Goal: Task Accomplishment & Management: Manage account settings

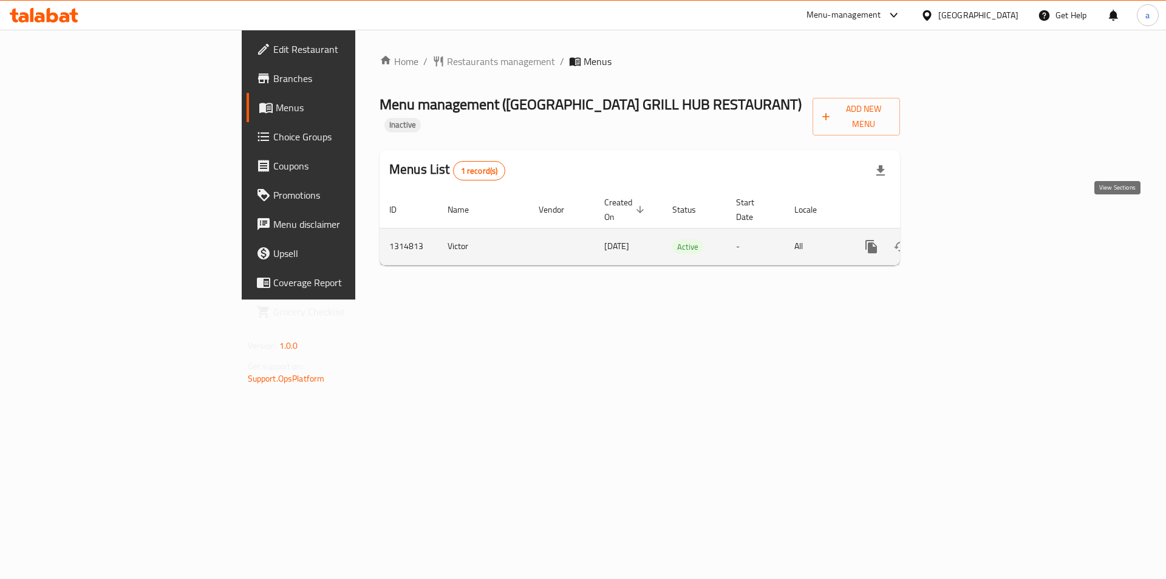
click at [966, 239] on icon "enhanced table" at bounding box center [959, 246] width 15 height 15
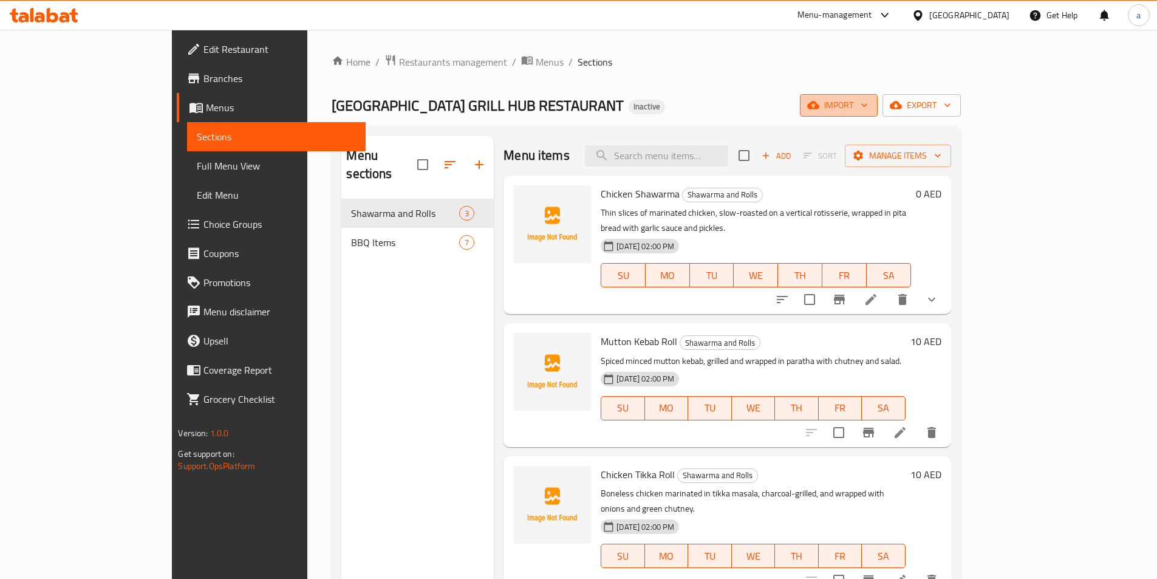
click at [878, 114] on button "import" at bounding box center [839, 105] width 78 height 22
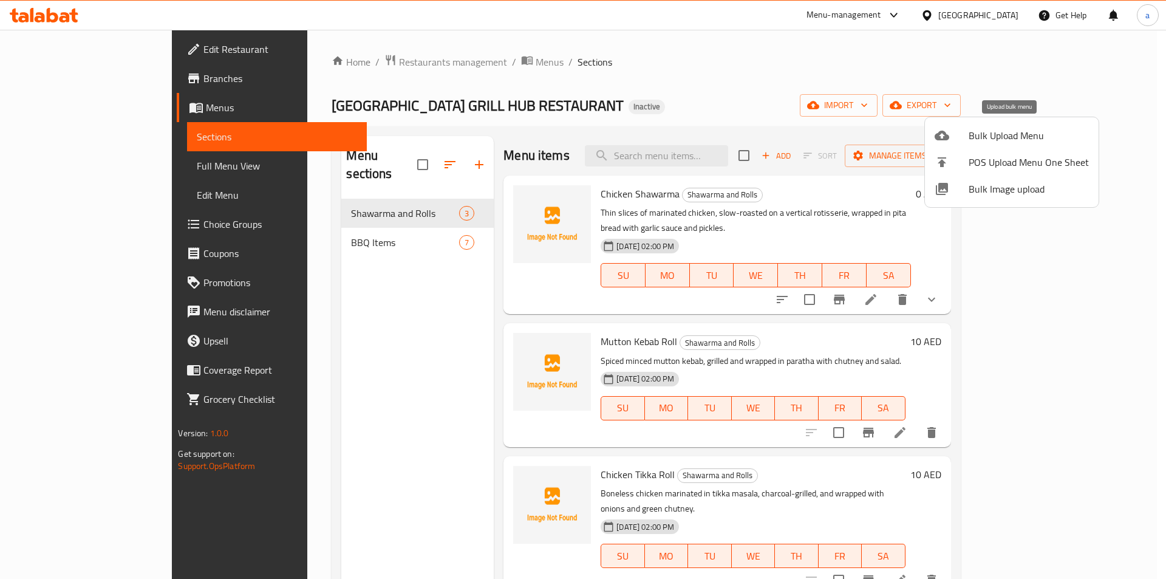
click at [995, 140] on span "Bulk Upload Menu" at bounding box center [1029, 135] width 120 height 15
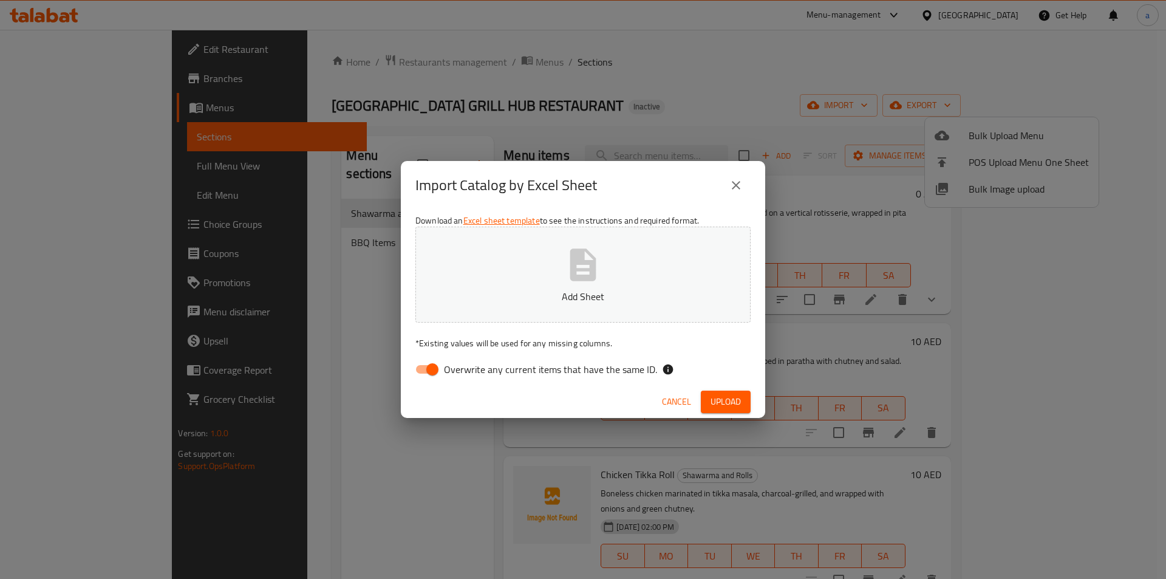
click at [452, 372] on span "Overwrite any current items that have the same ID." at bounding box center [550, 369] width 213 height 15
click at [452, 372] on input "Overwrite any current items that have the same ID." at bounding box center [432, 369] width 69 height 23
checkbox input "false"
click at [578, 273] on icon "button" at bounding box center [583, 264] width 39 height 39
click at [720, 398] on span "Upload" at bounding box center [726, 401] width 30 height 15
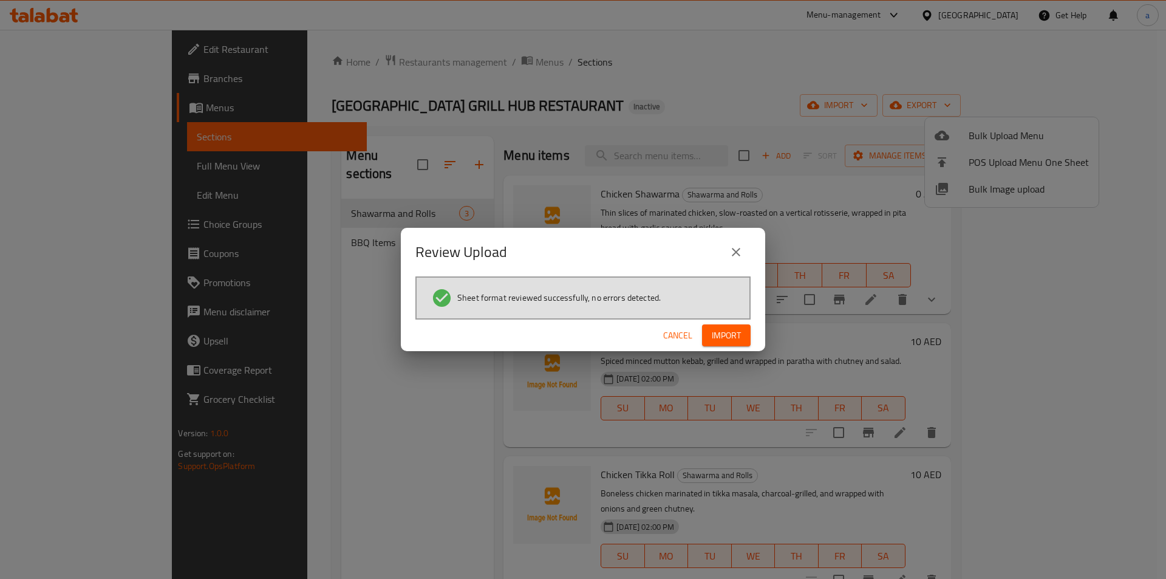
click at [723, 336] on span "Import" at bounding box center [726, 335] width 29 height 15
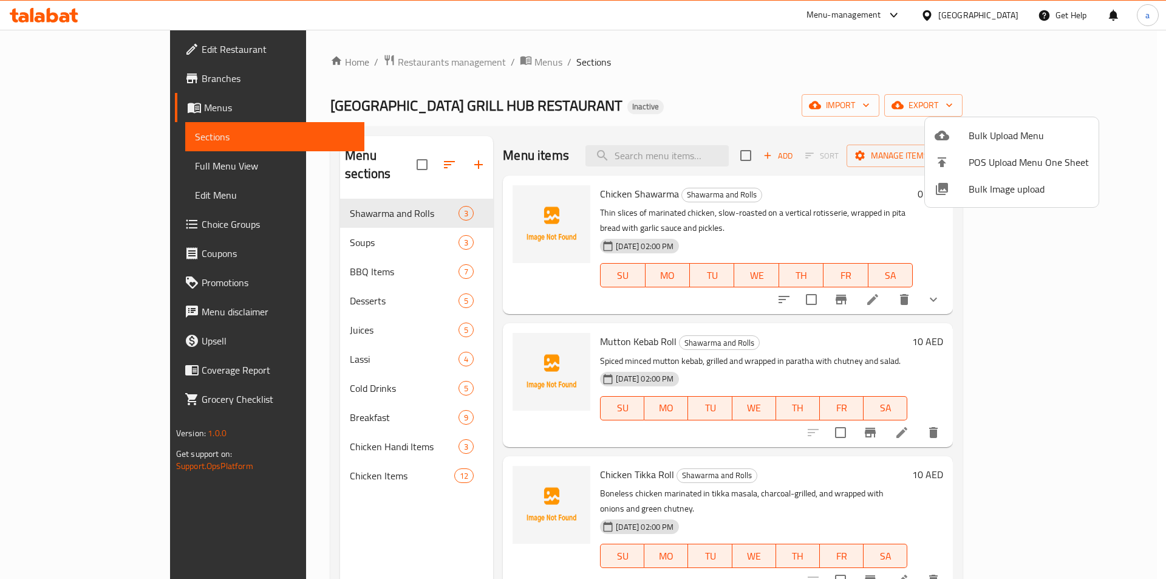
click at [268, 424] on div at bounding box center [583, 289] width 1166 height 579
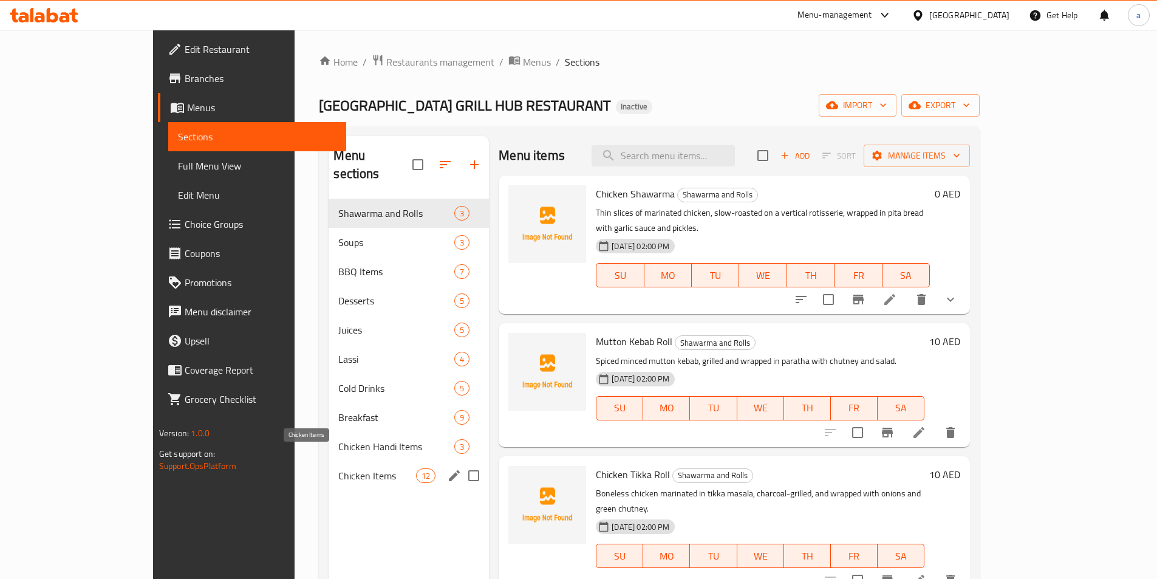
click at [338, 468] on span "Chicken Items" at bounding box center [377, 475] width 78 height 15
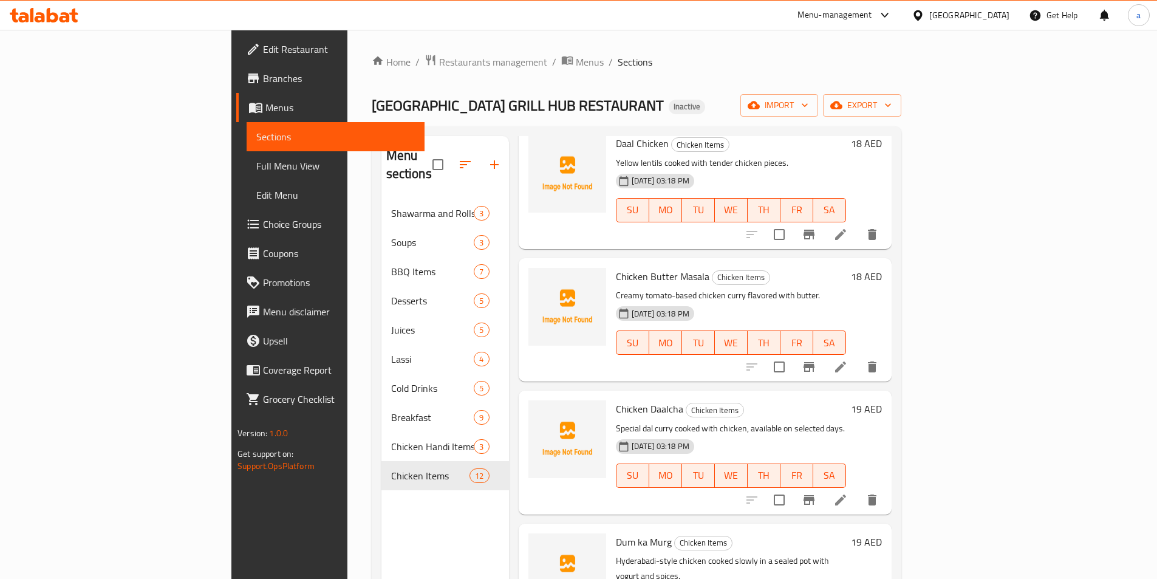
scroll to position [1043, 0]
click at [848, 492] on icon at bounding box center [840, 499] width 15 height 15
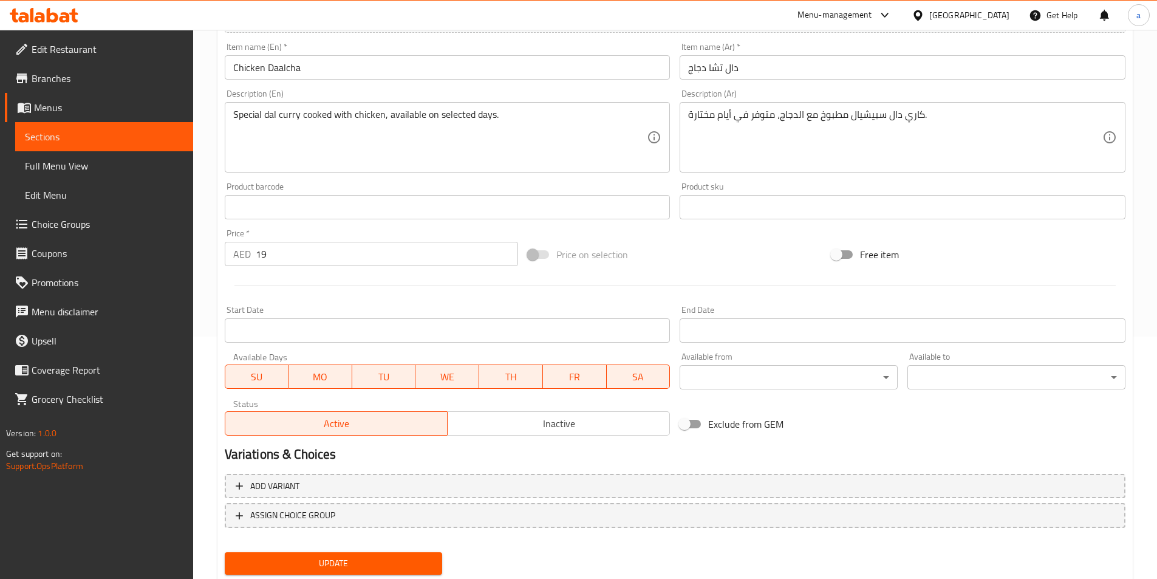
scroll to position [243, 0]
click at [512, 378] on span "TH" at bounding box center [511, 376] width 54 height 18
click at [535, 377] on span "TH" at bounding box center [511, 376] width 54 height 18
drag, startPoint x: 448, startPoint y: 373, endPoint x: 400, endPoint y: 372, distance: 48.6
click at [448, 373] on span "WE" at bounding box center [447, 376] width 54 height 18
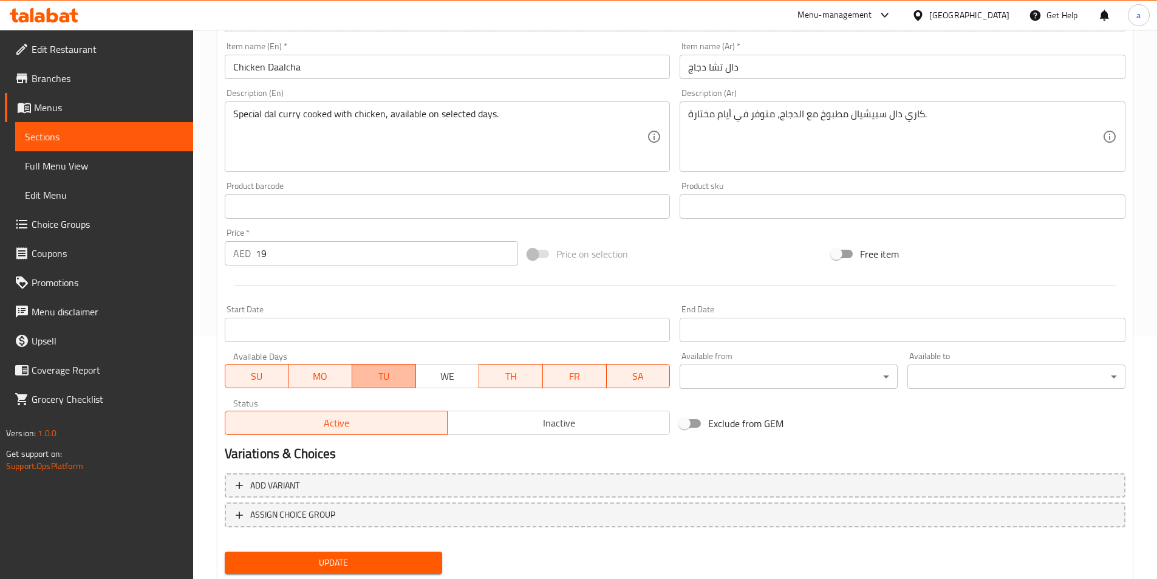
click at [374, 366] on button "TU" at bounding box center [384, 376] width 64 height 24
click at [296, 368] on span "MO" at bounding box center [320, 376] width 54 height 18
click at [245, 374] on span "SU" at bounding box center [257, 376] width 54 height 18
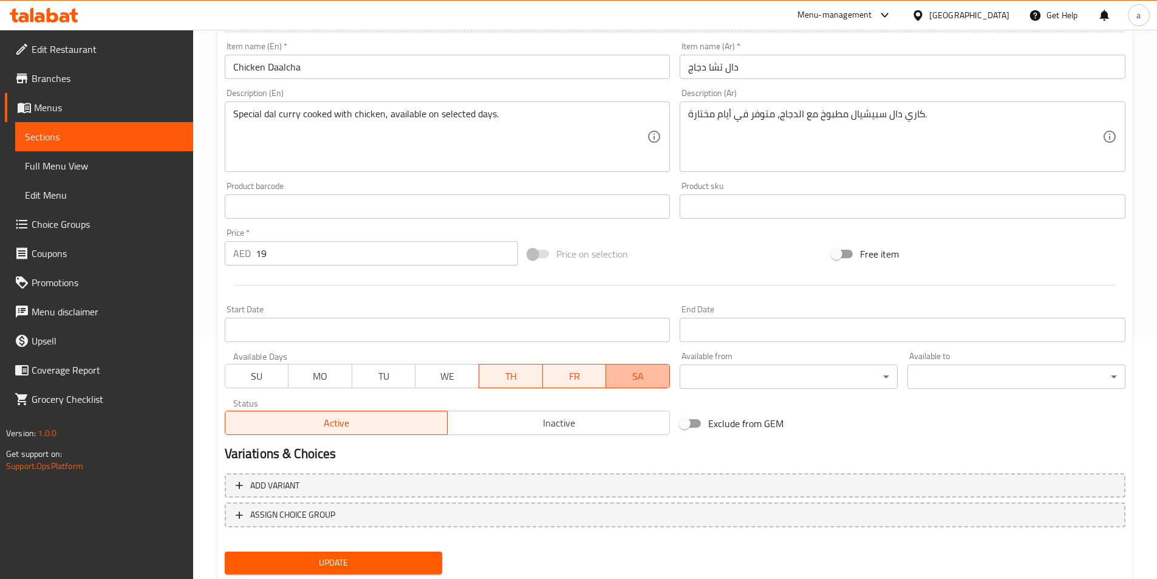
click at [626, 378] on span "SA" at bounding box center [638, 376] width 54 height 18
click at [715, 336] on body "​ Menu-management United Arab Emirates Get Help a Edit Restaurant Branches Menu…" at bounding box center [578, 61] width 1157 height 549
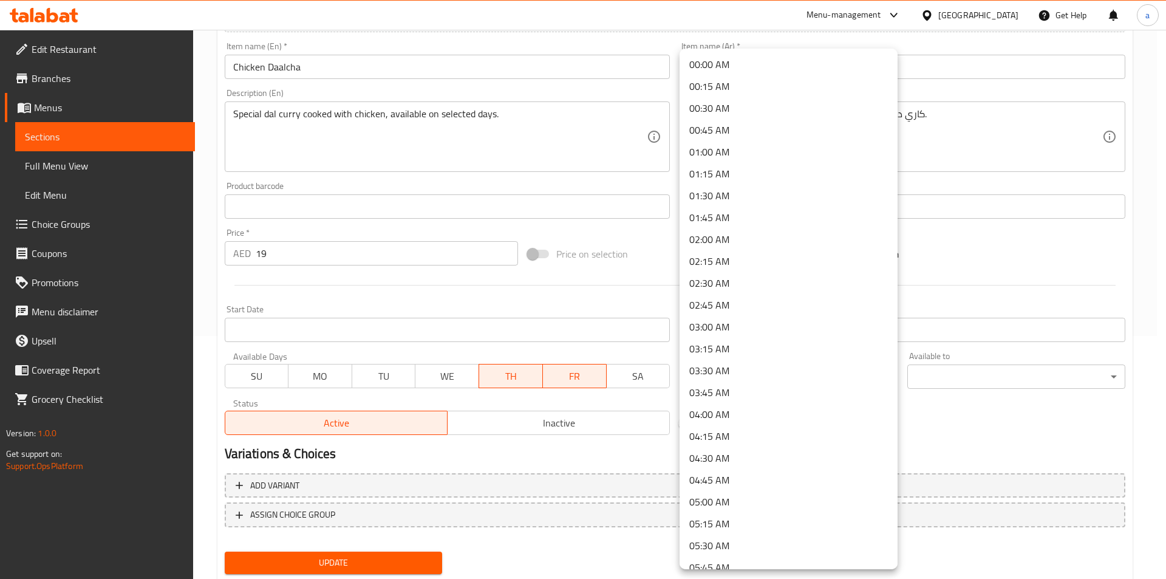
click at [973, 416] on div at bounding box center [583, 289] width 1166 height 579
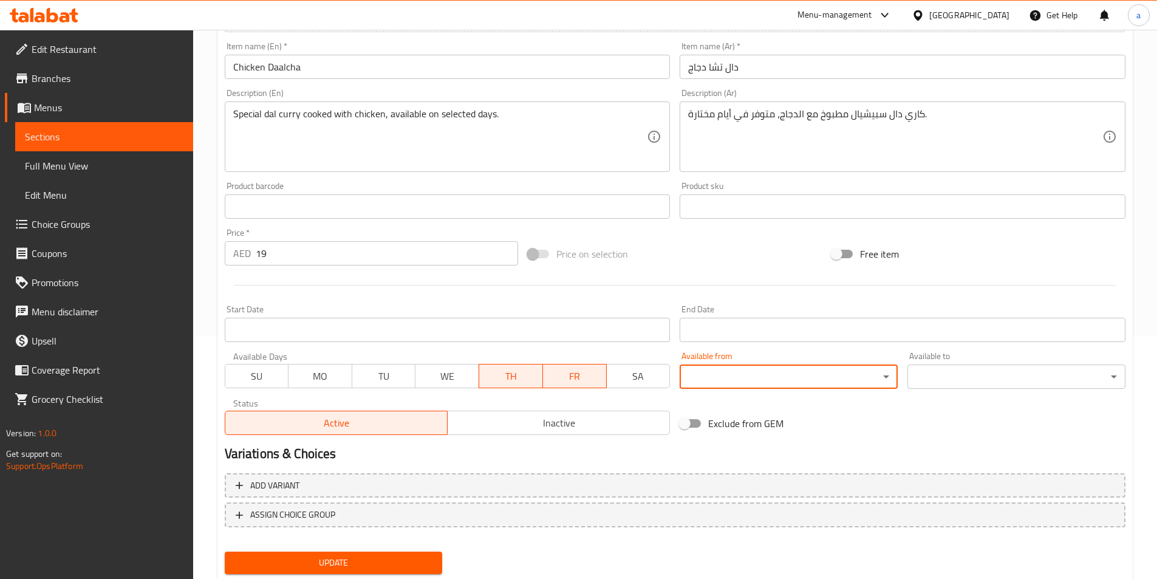
click at [326, 564] on span "Update" at bounding box center [333, 562] width 199 height 15
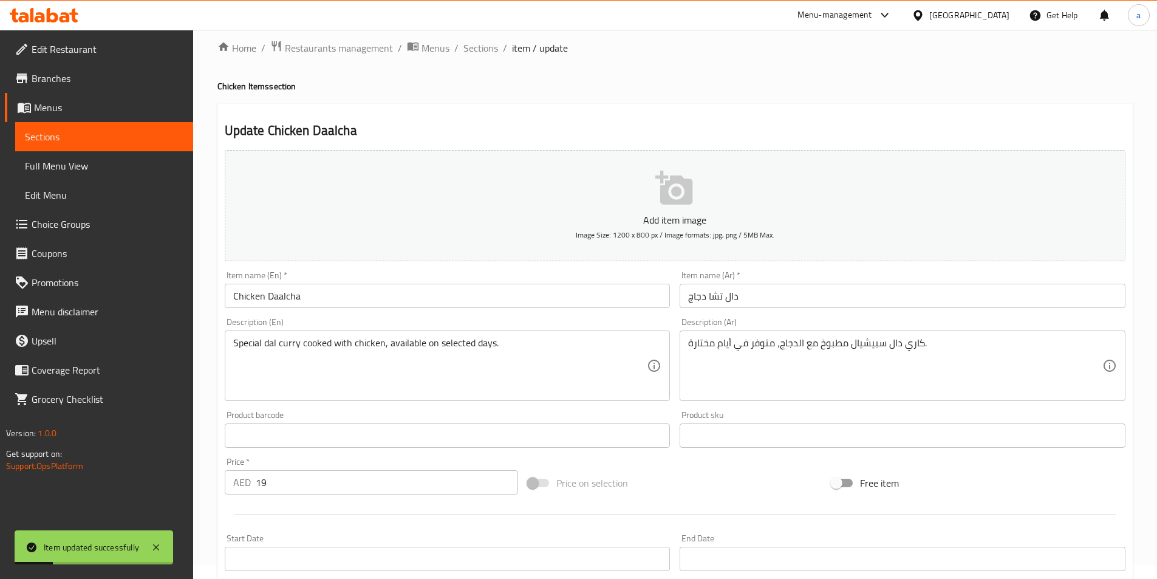
scroll to position [0, 0]
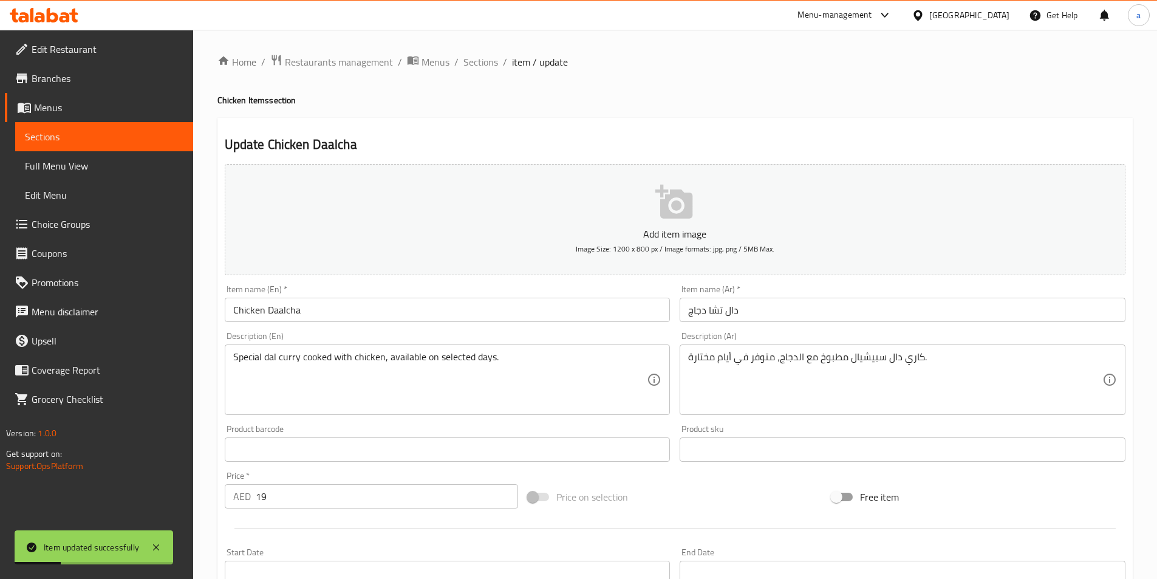
click at [497, 59] on ol "Home / Restaurants management / Menus / Sections / item / update" at bounding box center [674, 62] width 915 height 16
click at [489, 63] on span "Sections" at bounding box center [480, 62] width 35 height 15
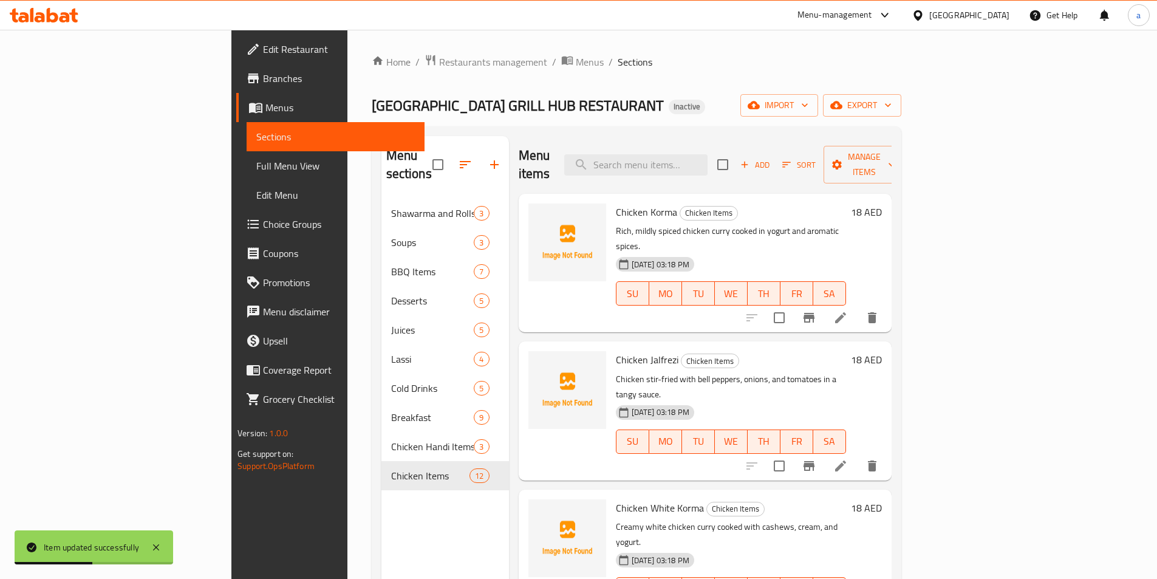
click at [256, 173] on span "Full Menu View" at bounding box center [335, 165] width 158 height 15
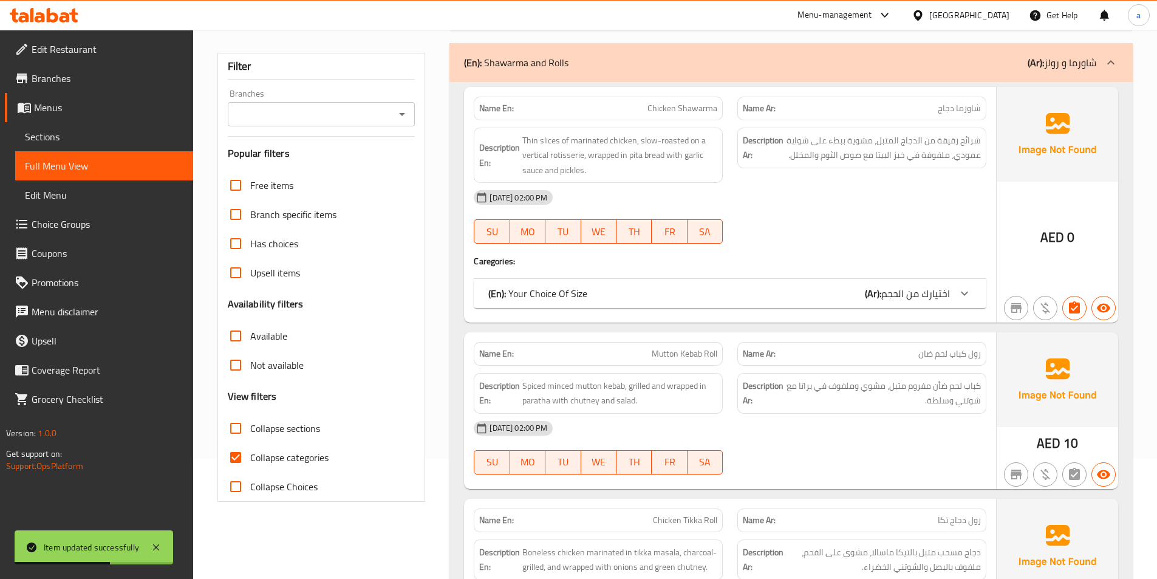
scroll to position [121, 0]
click at [285, 458] on span "Collapse categories" at bounding box center [289, 456] width 78 height 15
click at [250, 458] on input "Collapse categories" at bounding box center [235, 455] width 29 height 29
checkbox input "false"
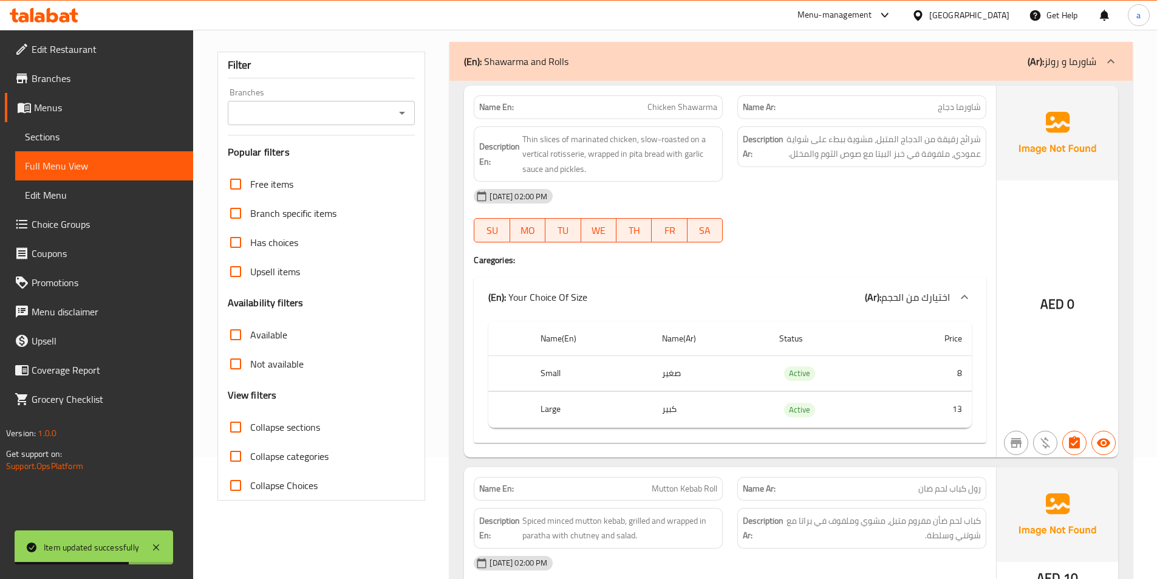
click at [292, 425] on span "Collapse sections" at bounding box center [285, 427] width 70 height 15
click at [250, 425] on input "Collapse sections" at bounding box center [235, 426] width 29 height 29
checkbox input "true"
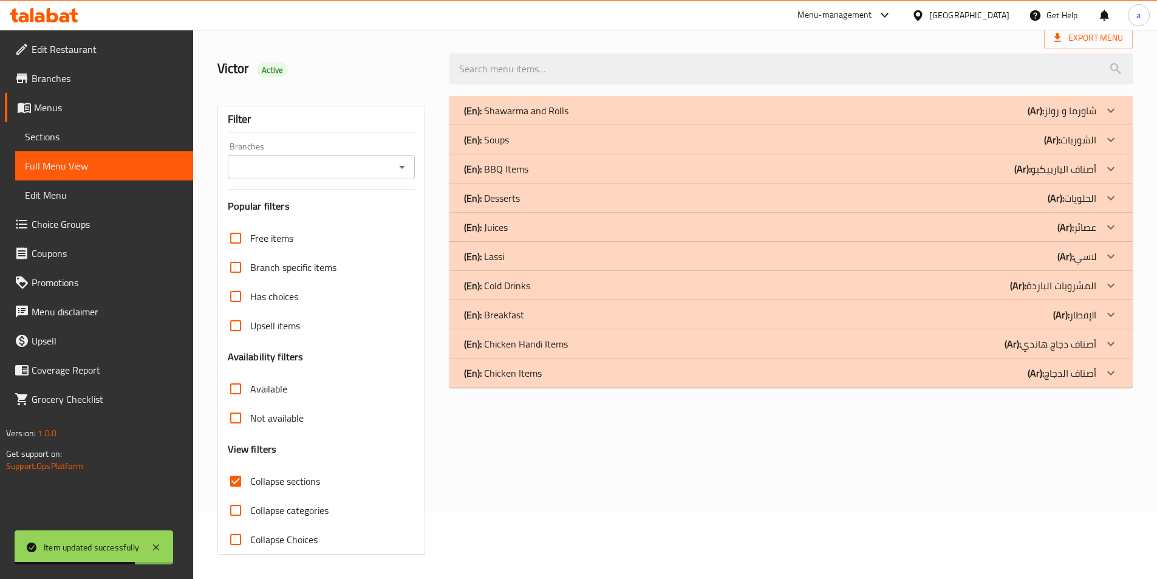
click at [293, 455] on div "Free items Branch specific items Has choices Upsell items Availability filters …" at bounding box center [322, 388] width 188 height 330
click at [505, 144] on p "(En): Soups" at bounding box center [486, 139] width 45 height 15
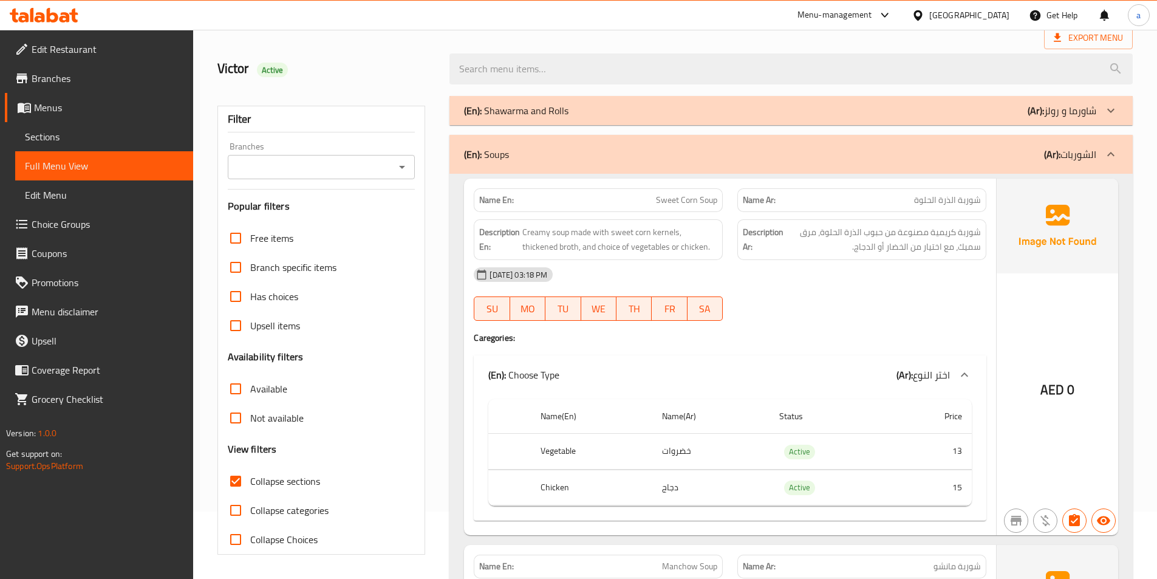
click at [547, 159] on div "(En): Soups (Ar): الشوربات" at bounding box center [780, 154] width 632 height 15
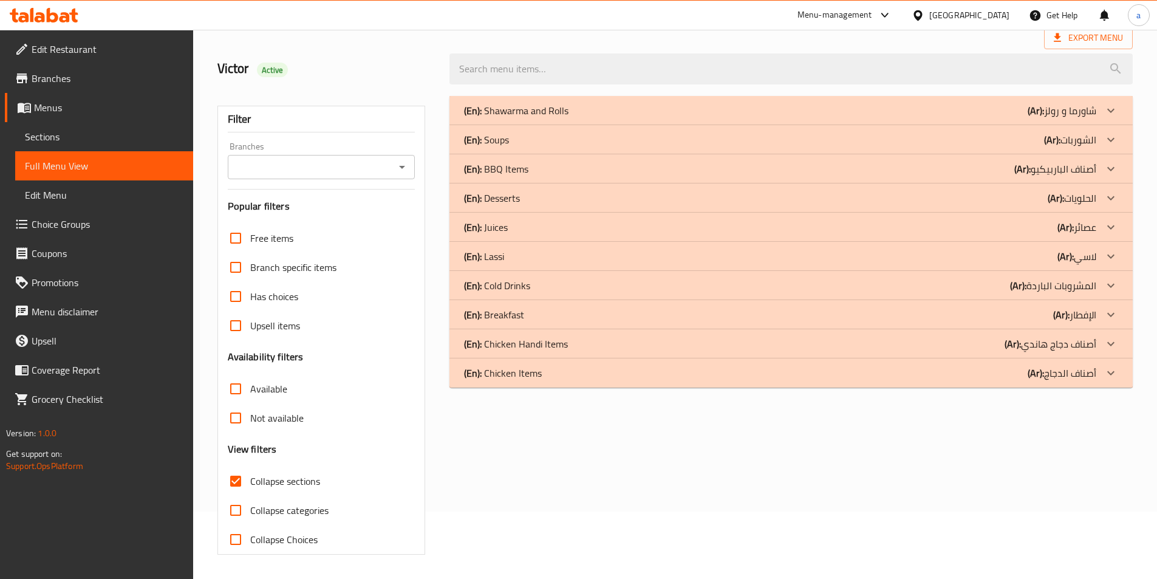
click at [570, 379] on div "(En): Chicken Items (Ar): أصناف الدجاج" at bounding box center [780, 373] width 632 height 15
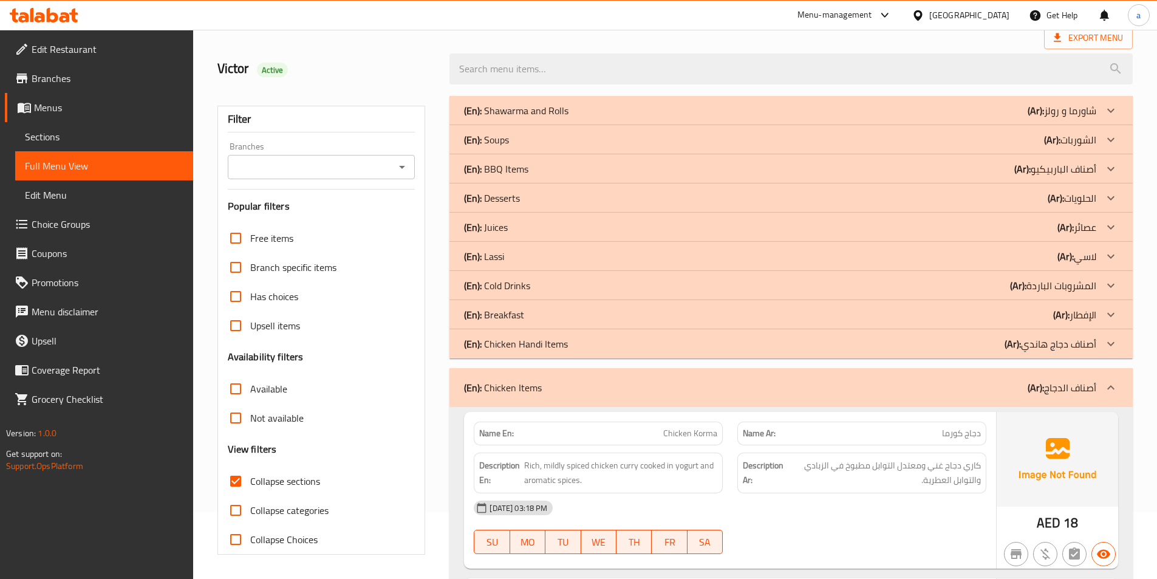
click at [557, 344] on p "(En): Chicken Handi Items" at bounding box center [516, 343] width 104 height 15
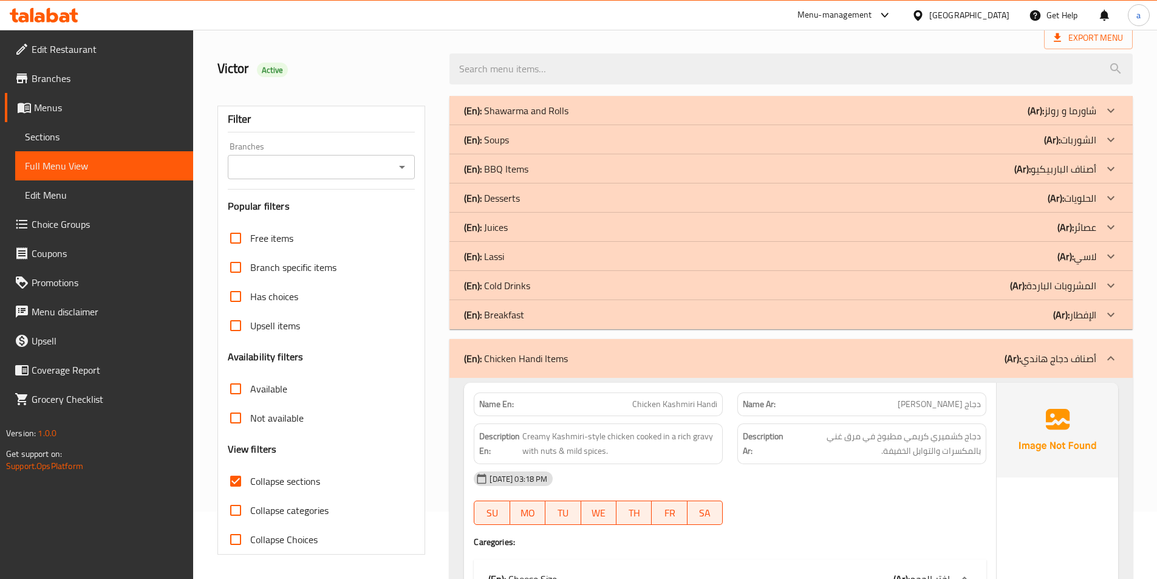
click at [553, 305] on div "(En): Breakfast (Ar): الإفطار" at bounding box center [790, 314] width 683 height 29
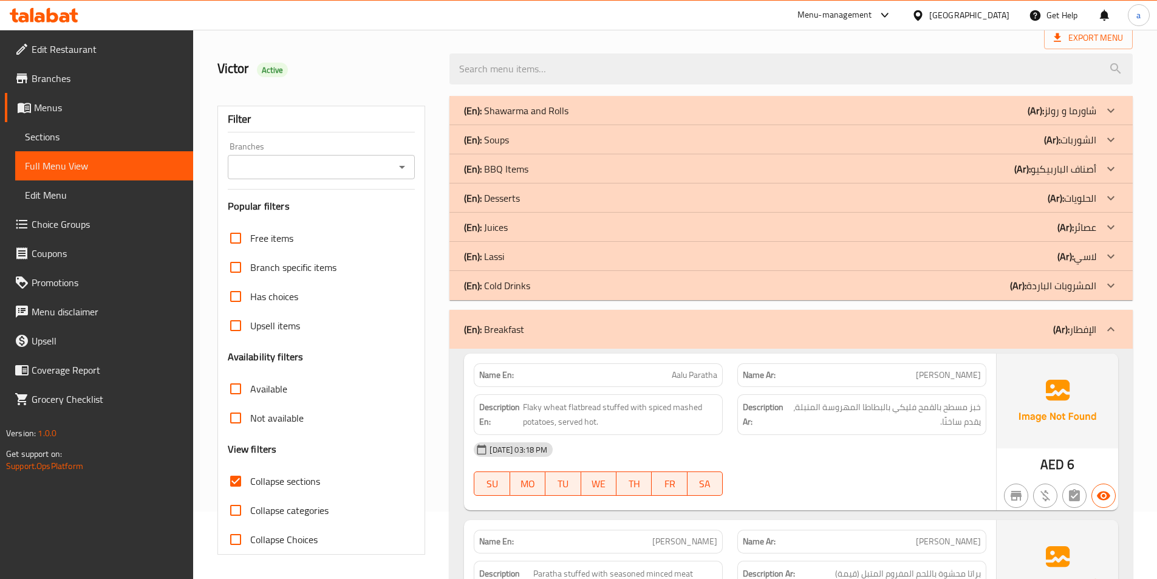
click at [555, 282] on div "(En): Cold Drinks (Ar): المشروبات الباردة" at bounding box center [780, 285] width 632 height 15
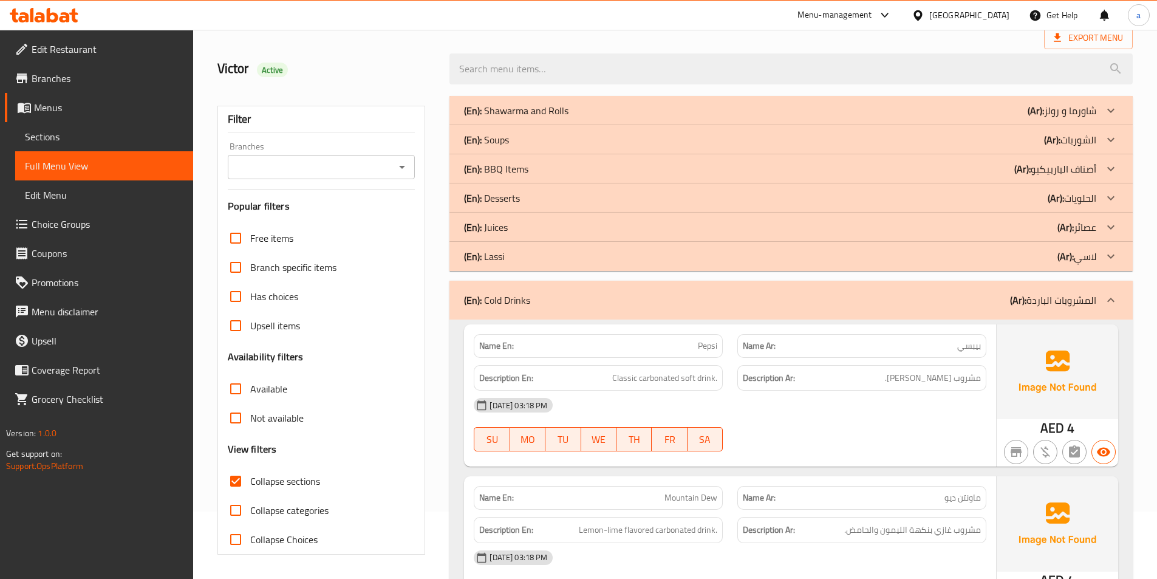
click at [550, 256] on div "(En): Lassi (Ar): لاسي" at bounding box center [780, 256] width 632 height 15
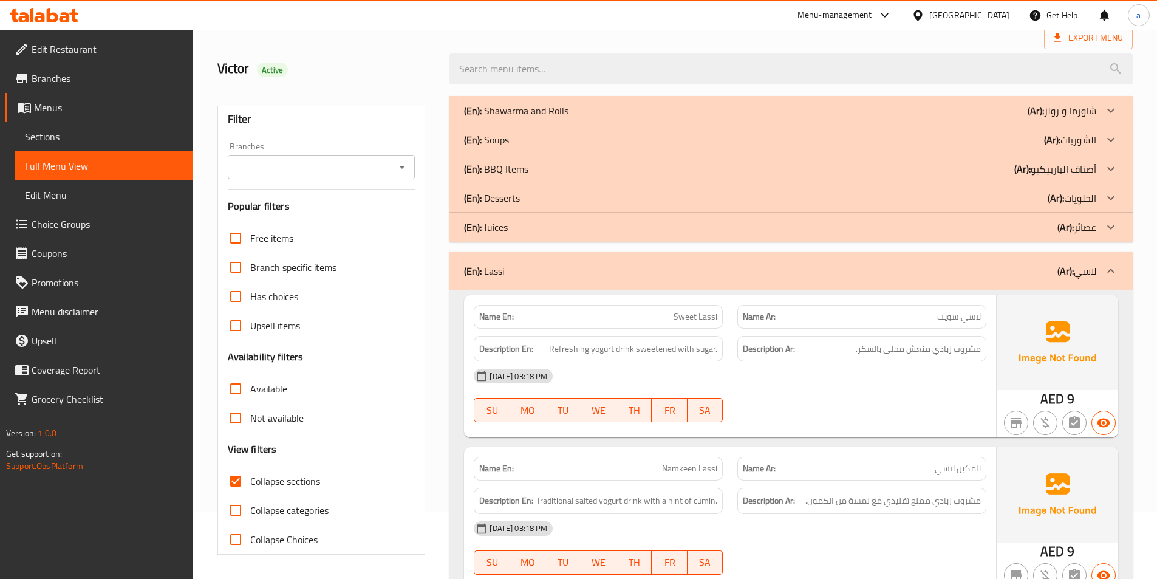
click at [551, 230] on div "(En): Juices (Ar): عصائر" at bounding box center [780, 227] width 632 height 15
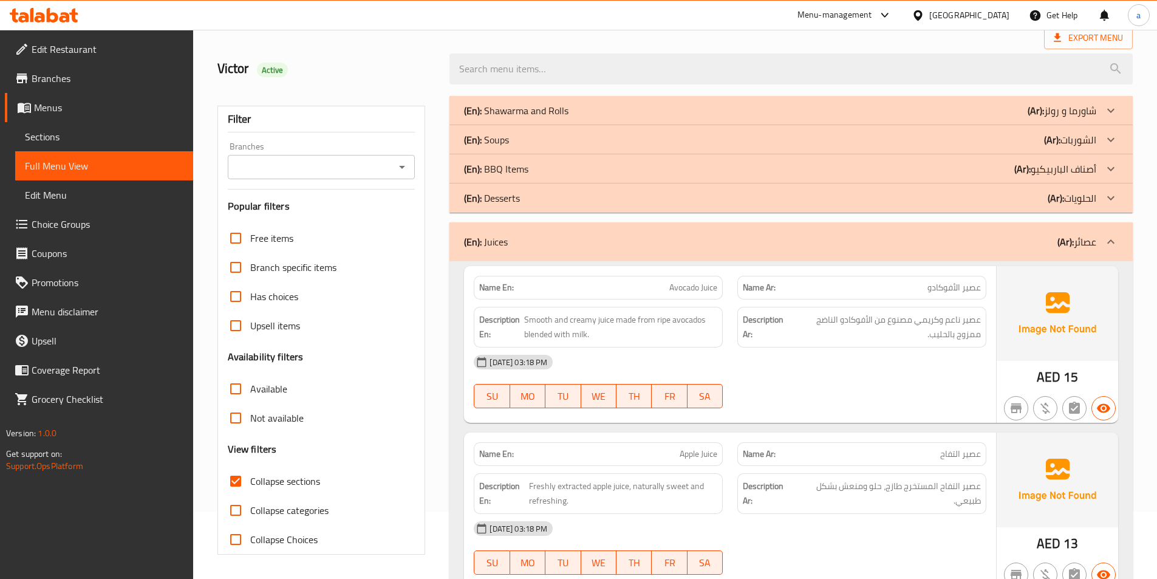
click at [548, 199] on div "(En): Desserts (Ar): الحلويات" at bounding box center [780, 198] width 632 height 15
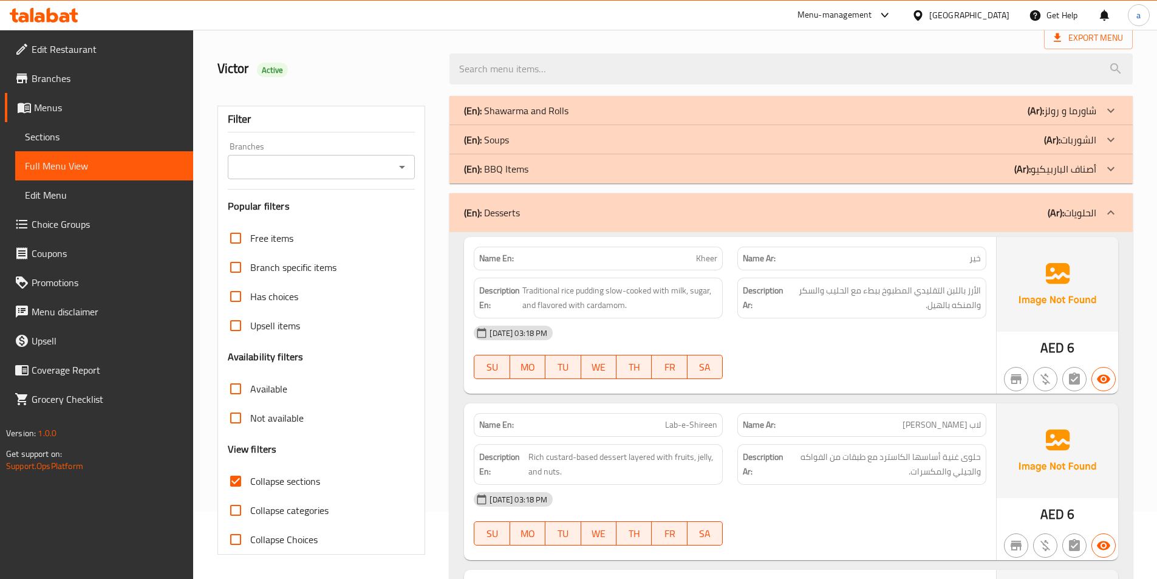
click at [542, 135] on div "(En): Soups (Ar): الشوربات" at bounding box center [780, 139] width 632 height 15
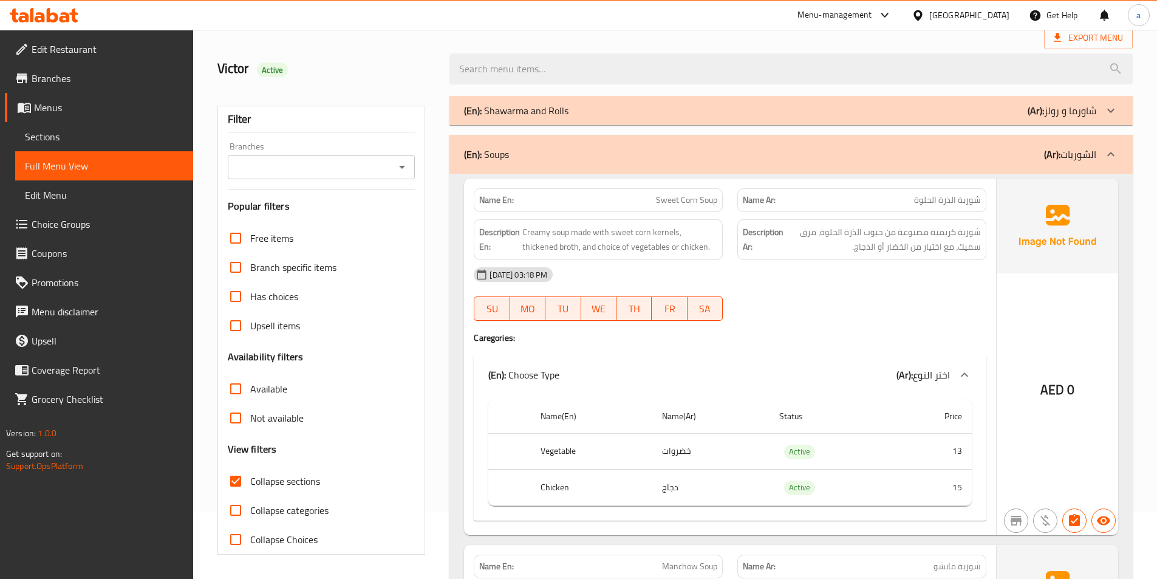
click at [845, 316] on div at bounding box center [862, 320] width 264 height 15
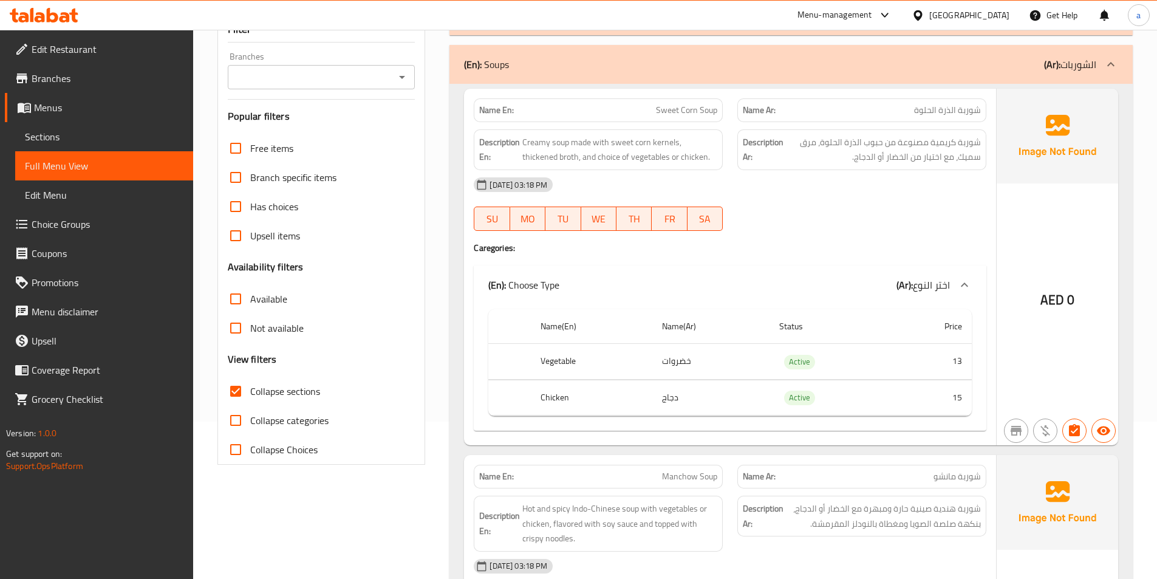
scroll to position [128, 0]
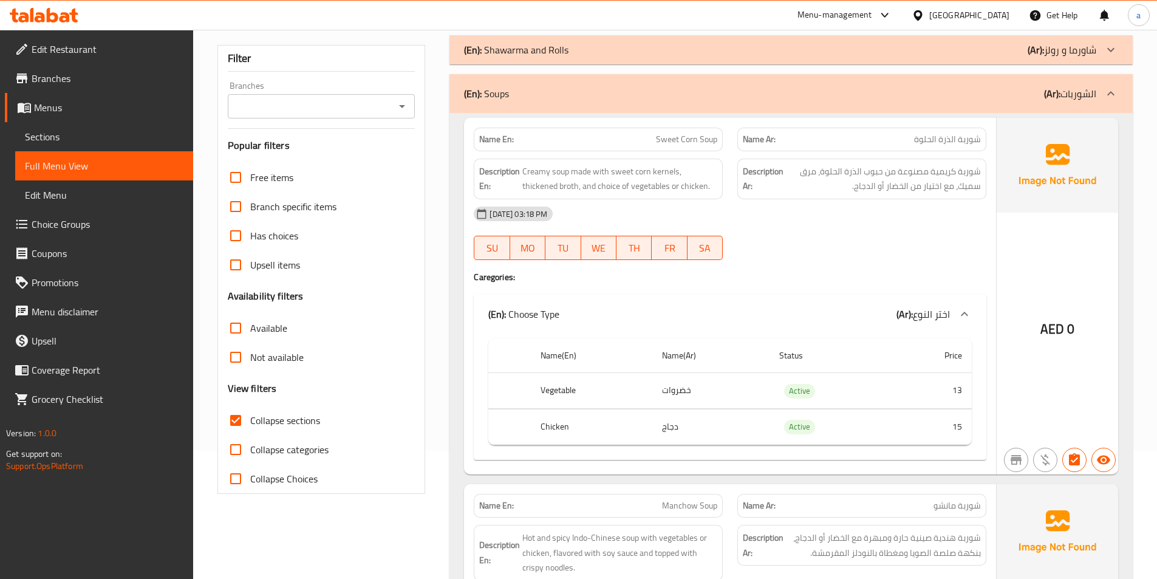
drag, startPoint x: 748, startPoint y: 365, endPoint x: 756, endPoint y: 406, distance: 41.4
drag, startPoint x: 756, startPoint y: 406, endPoint x: 587, endPoint y: 314, distance: 192.7
click at [587, 314] on div "(En): Choose Type (Ar): اختر النوع" at bounding box center [719, 314] width 462 height 15
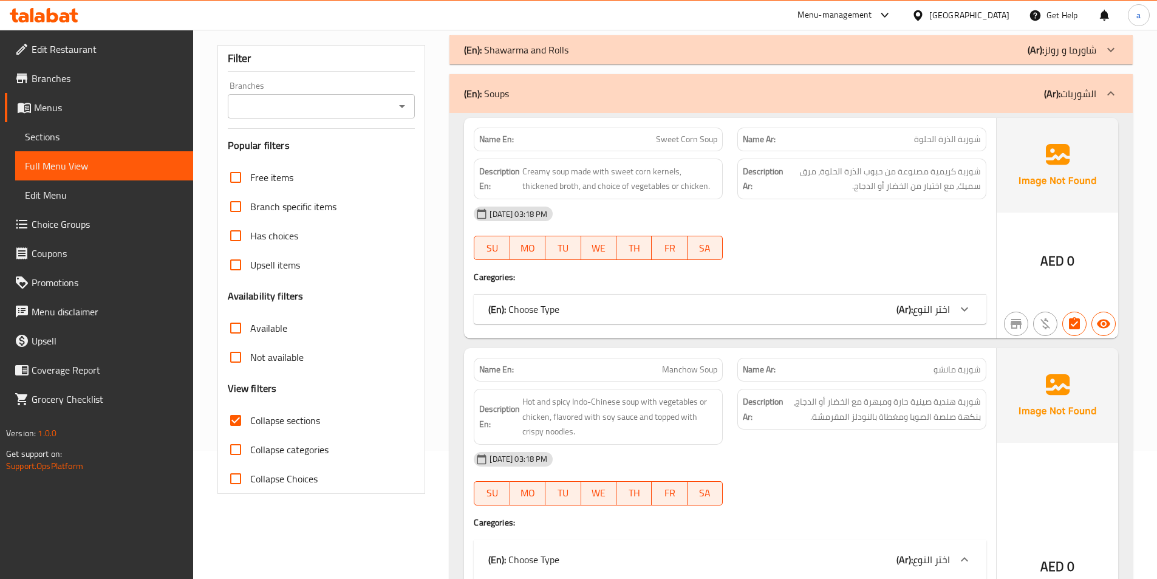
click at [759, 310] on div "(En): Choose Type (Ar): اختر النوع" at bounding box center [719, 309] width 462 height 15
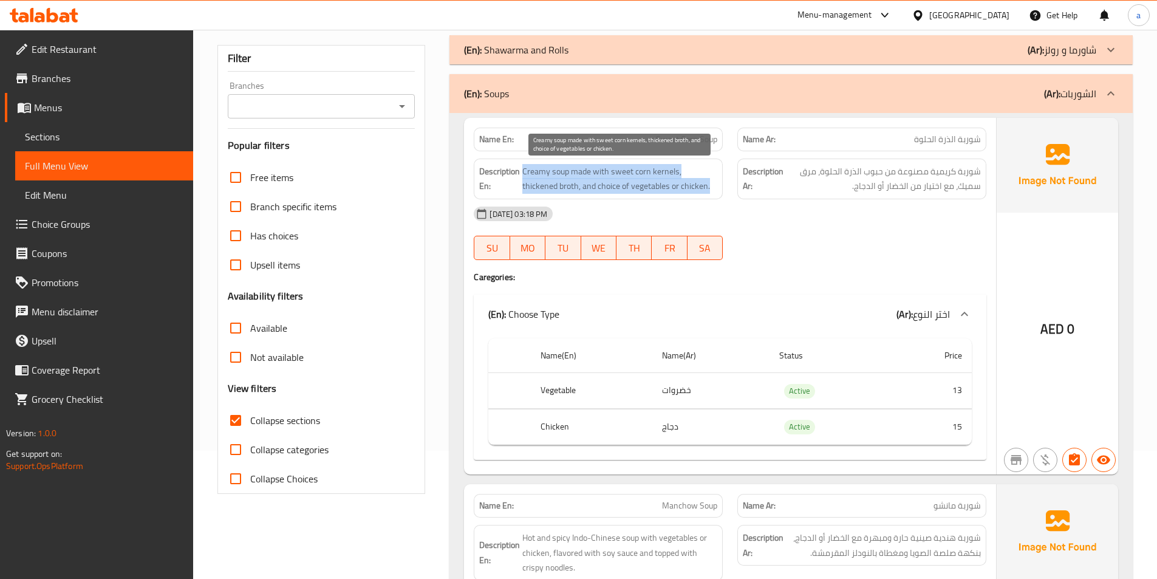
drag, startPoint x: 522, startPoint y: 169, endPoint x: 684, endPoint y: 183, distance: 162.1
click at [684, 183] on span "Creamy soup made with sweet corn kernels, thickened broth, and choice of vegeta…" at bounding box center [619, 179] width 195 height 30
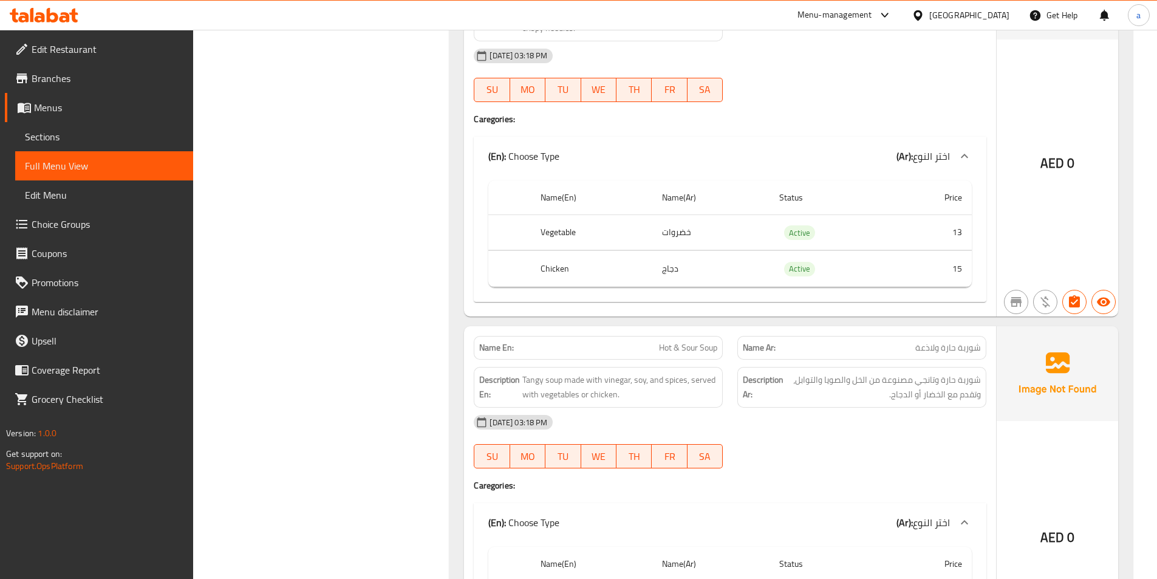
scroll to position [796, 0]
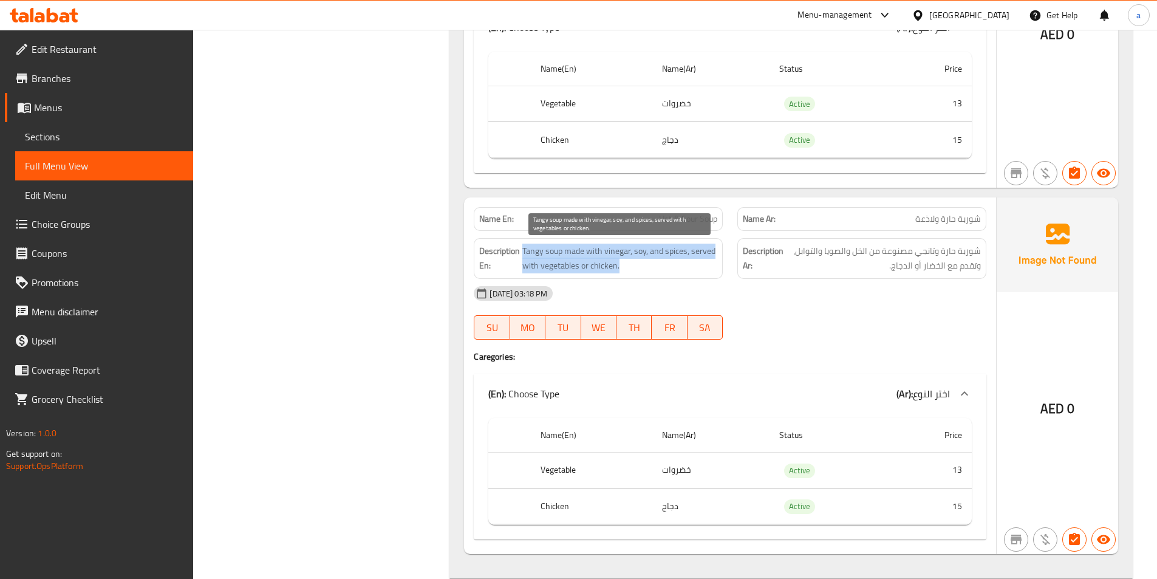
drag, startPoint x: 523, startPoint y: 248, endPoint x: 653, endPoint y: 271, distance: 132.0
click at [653, 271] on span "Tangy soup made with vinegar, soy, and spices, served with vegetables or chicke…" at bounding box center [619, 259] width 195 height 30
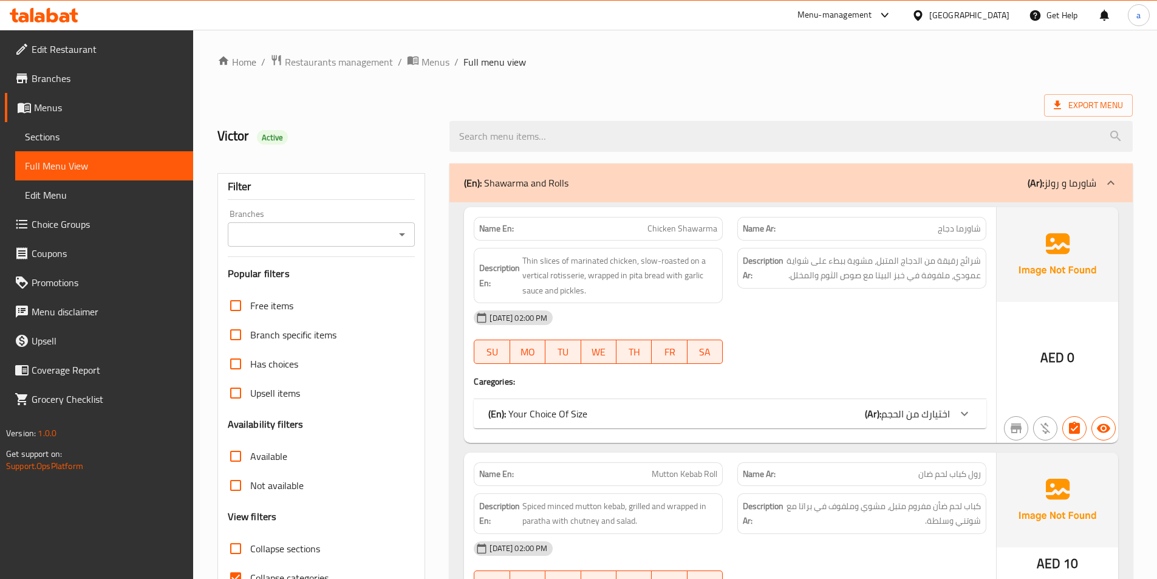
click at [49, 140] on span "Sections" at bounding box center [104, 136] width 158 height 15
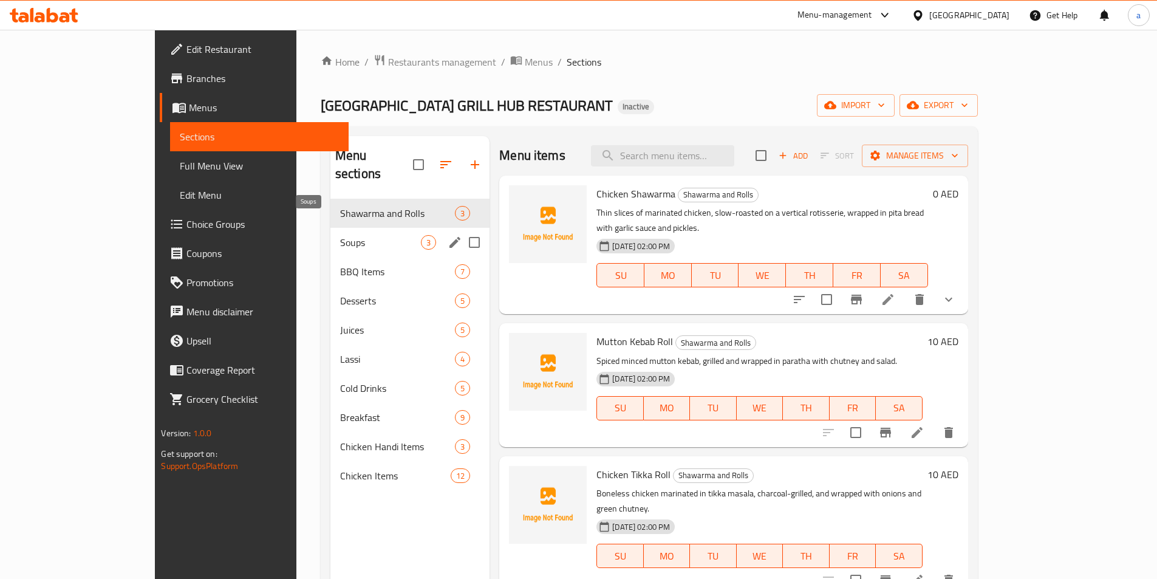
click at [340, 235] on span "Soups" at bounding box center [380, 242] width 81 height 15
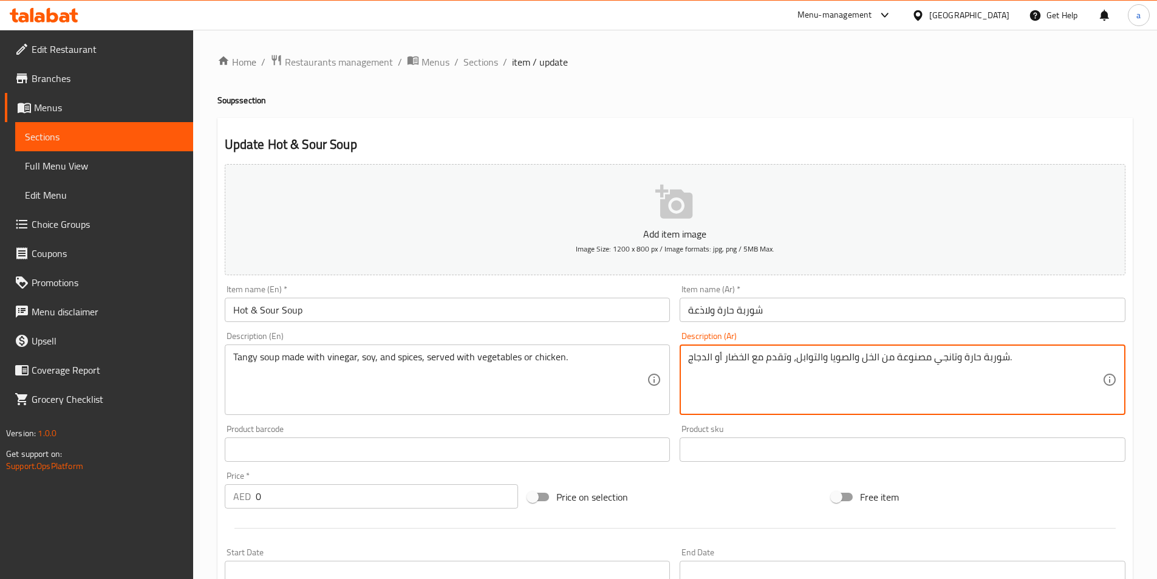
drag, startPoint x: 960, startPoint y: 357, endPoint x: 980, endPoint y: 375, distance: 26.6
click at [980, 375] on textarea "شوربة حارة وتانجي مصنوعة من الخل والصويا والتوابل، وتقدم مع الخضار أو الدجاج." at bounding box center [895, 380] width 414 height 58
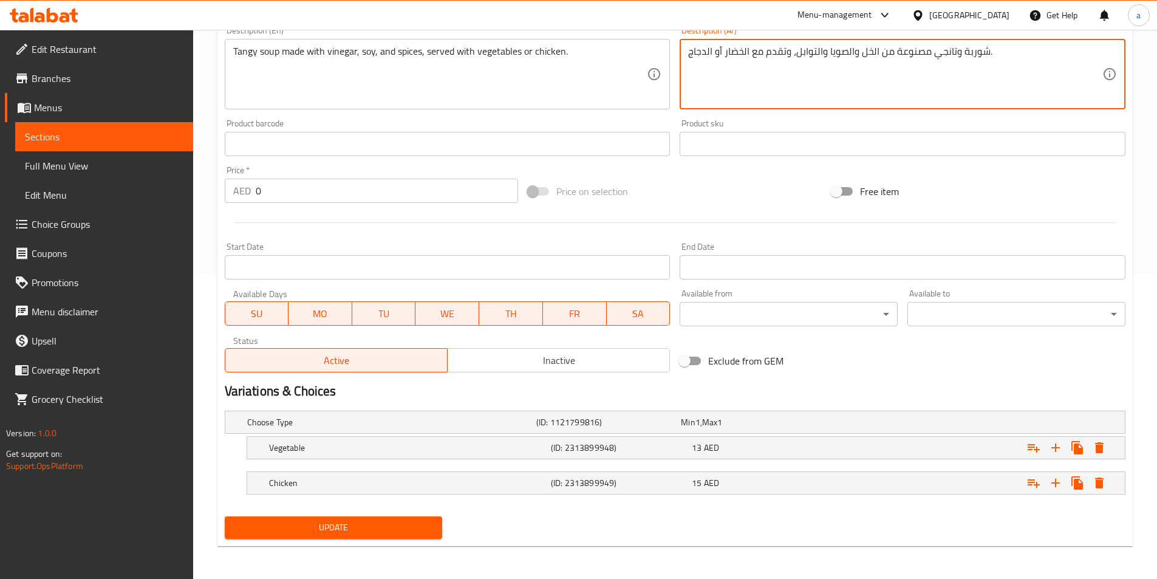
scroll to position [307, 0]
type textarea "شوربة وتانجي مصنوعة من الخل والصويا والتوابل، وتقدم مع الخضار أو الدجاج."
click at [325, 517] on button "Update" at bounding box center [334, 526] width 218 height 22
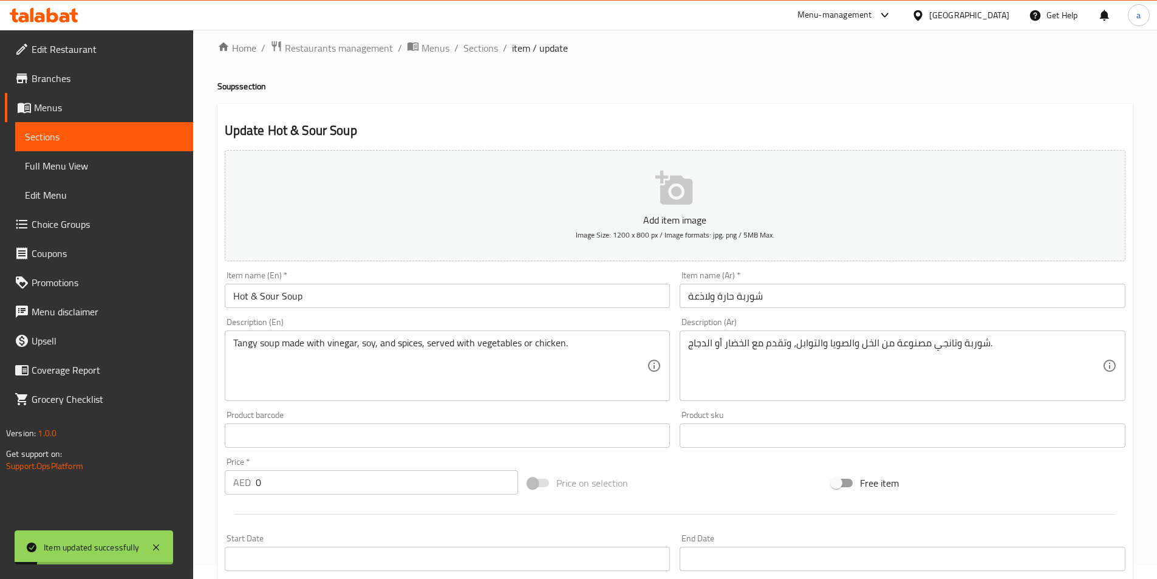
scroll to position [0, 0]
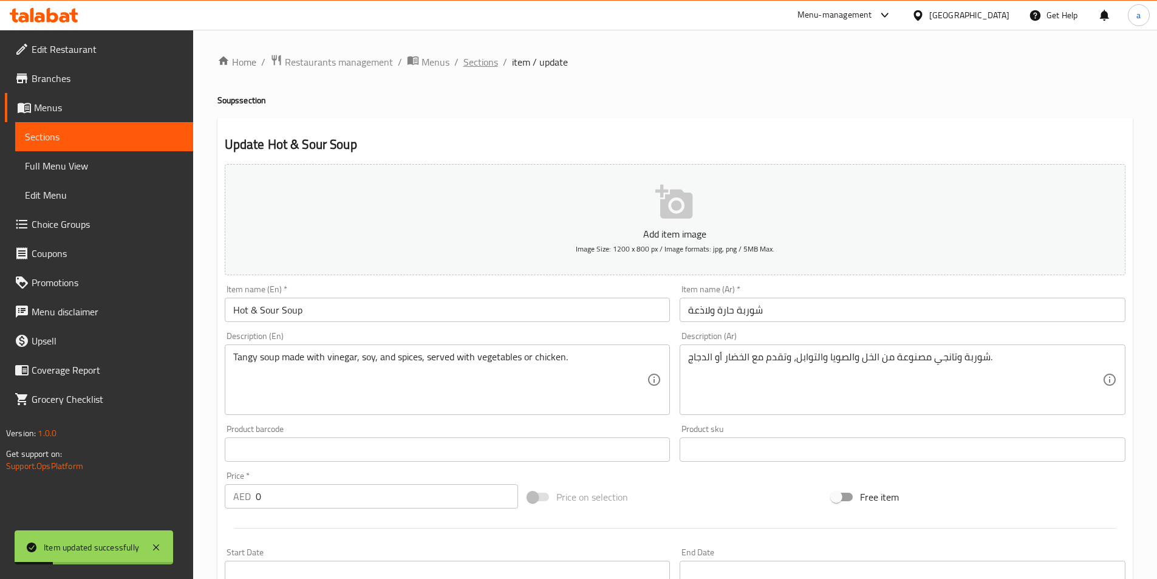
click at [487, 64] on span "Sections" at bounding box center [480, 62] width 35 height 15
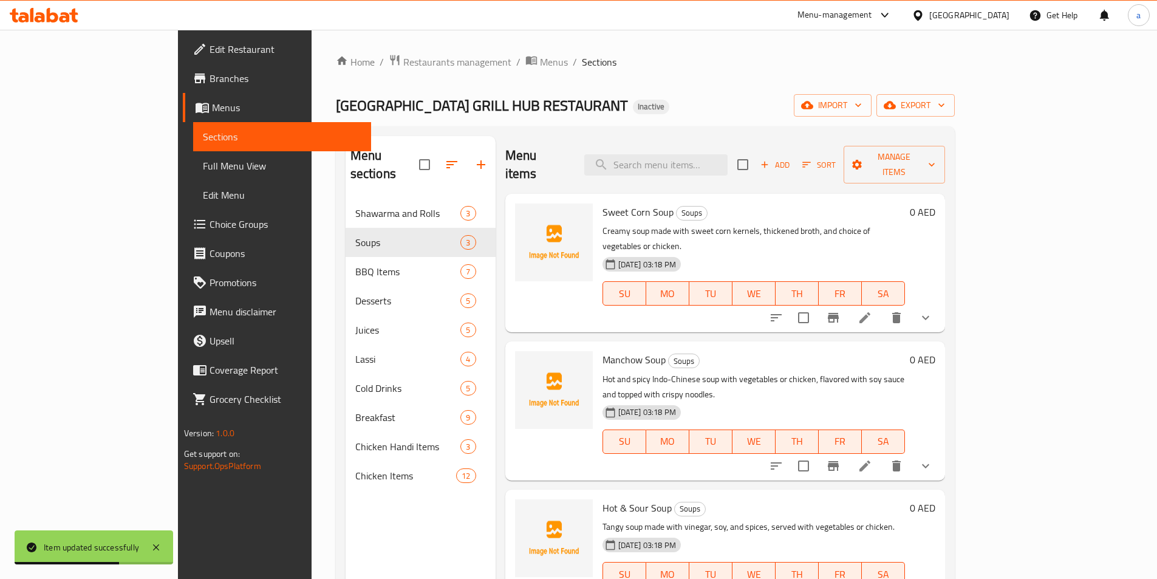
scroll to position [170, 0]
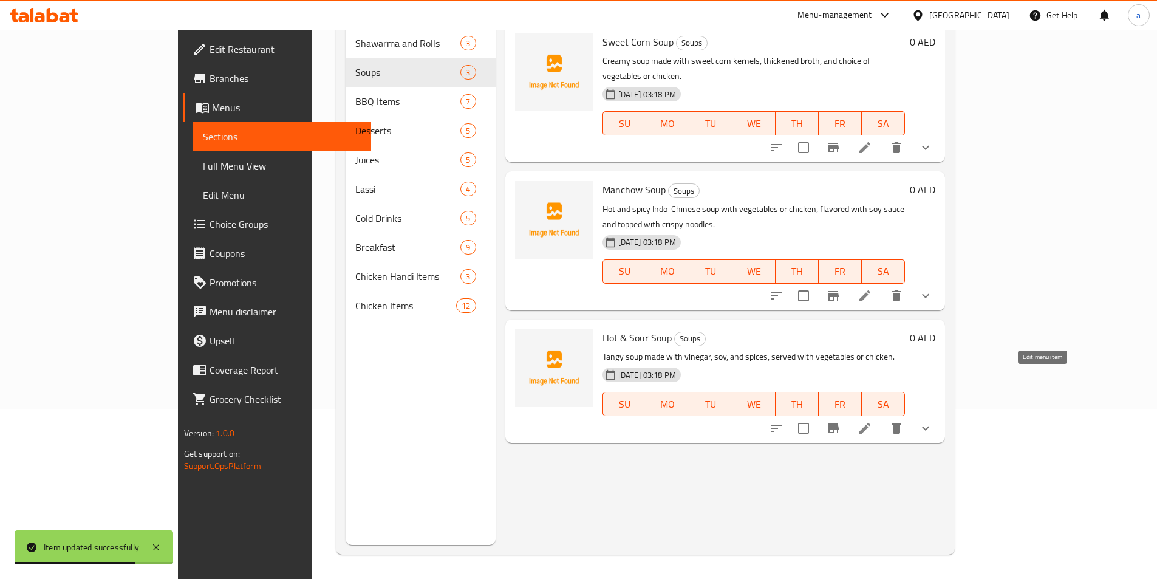
click at [872, 421] on icon at bounding box center [864, 428] width 15 height 15
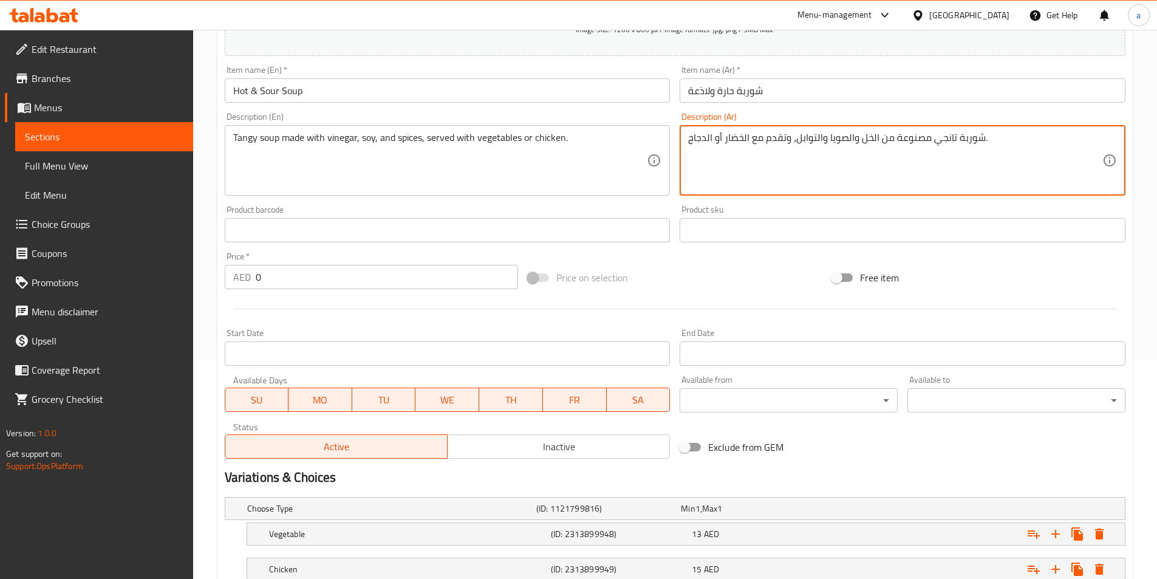
scroll to position [307, 0]
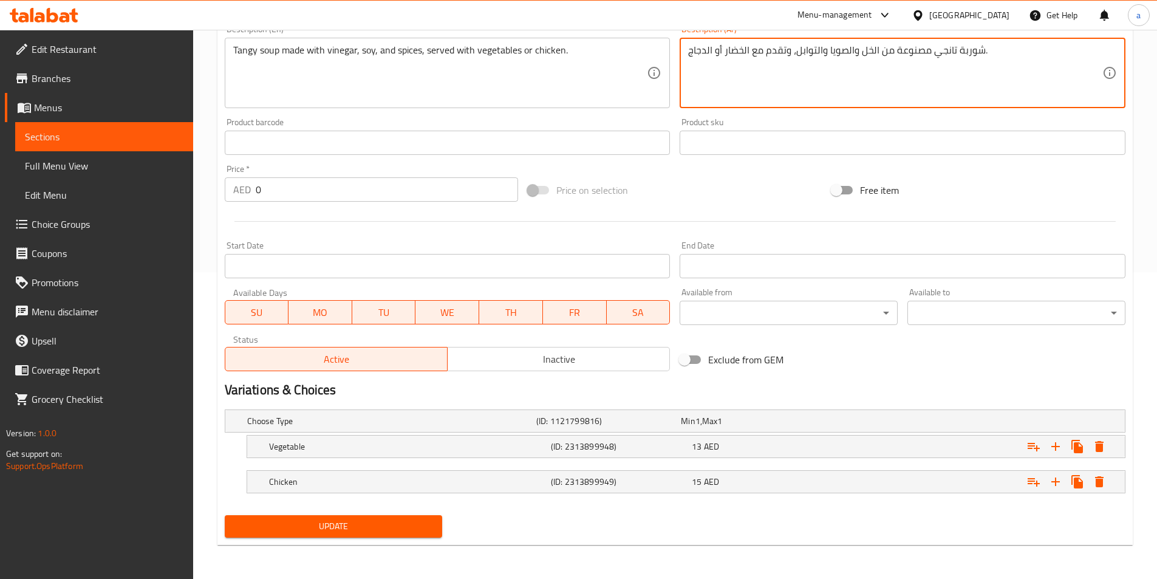
type textarea "شوربة تانجي مصنوعة من الخل والصويا والتوابل، وتقدم مع الخضار أو الدجاج."
click at [281, 526] on span "Update" at bounding box center [333, 526] width 199 height 15
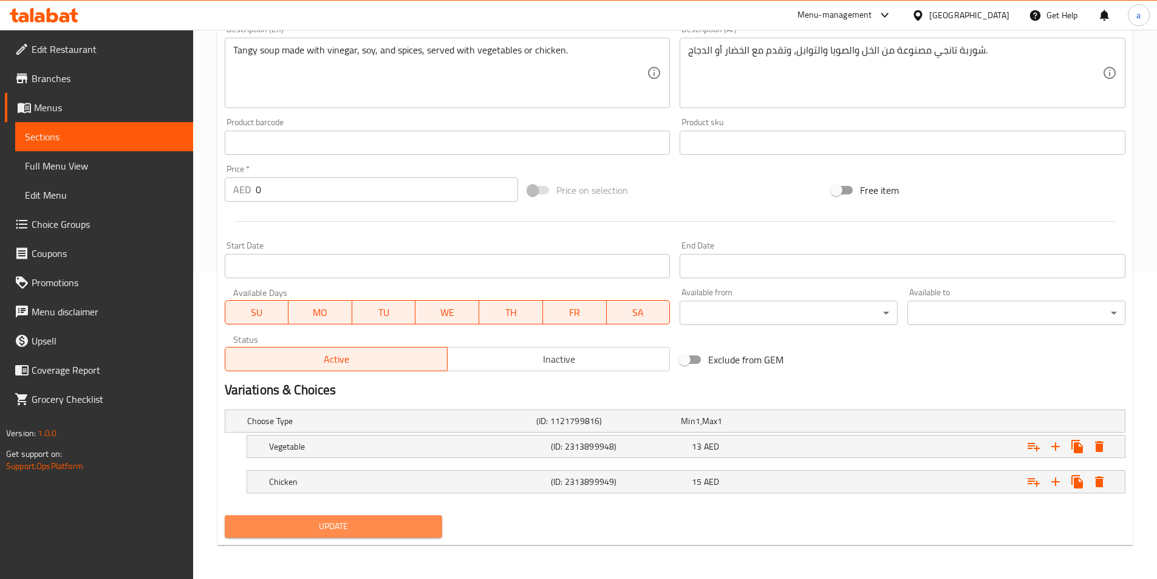
click at [321, 523] on span "Update" at bounding box center [333, 526] width 199 height 15
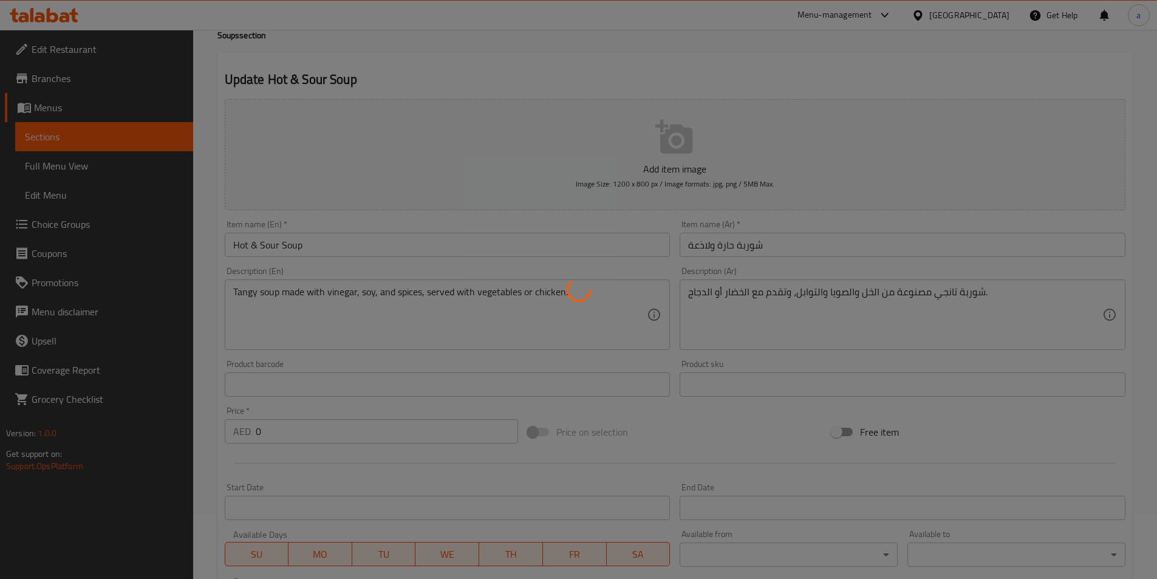
scroll to position [3, 0]
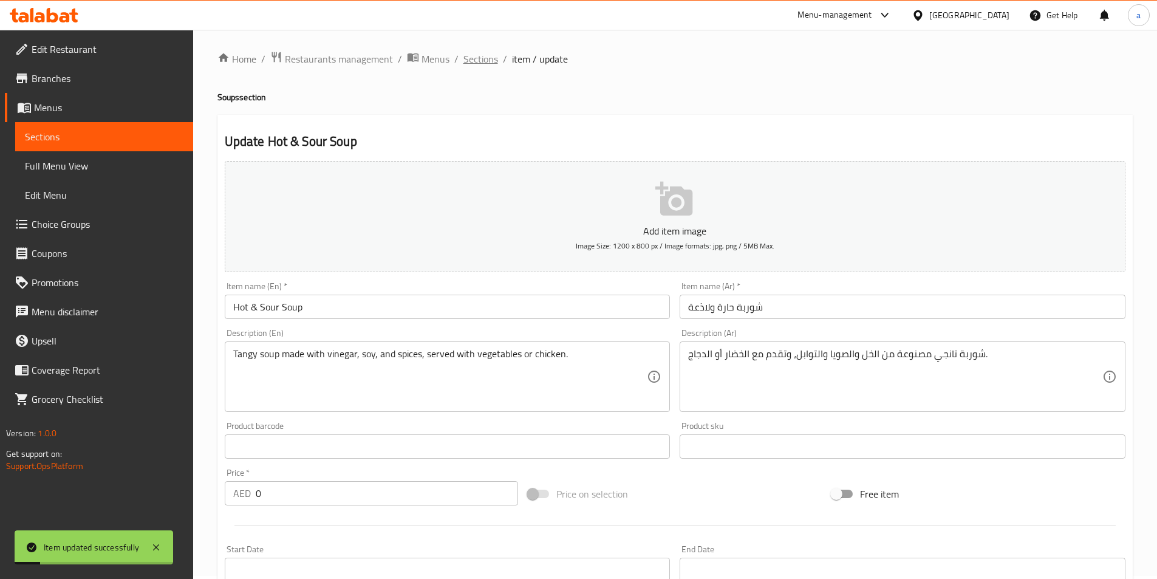
click at [463, 63] on span "Sections" at bounding box center [480, 59] width 35 height 15
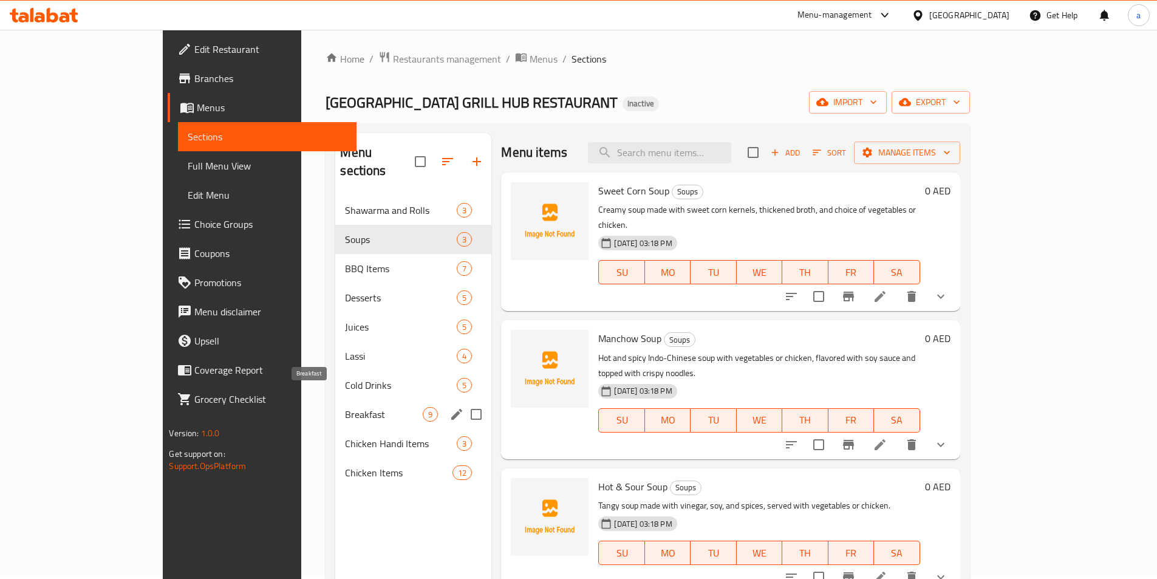
click at [345, 407] on span "Breakfast" at bounding box center [384, 414] width 78 height 15
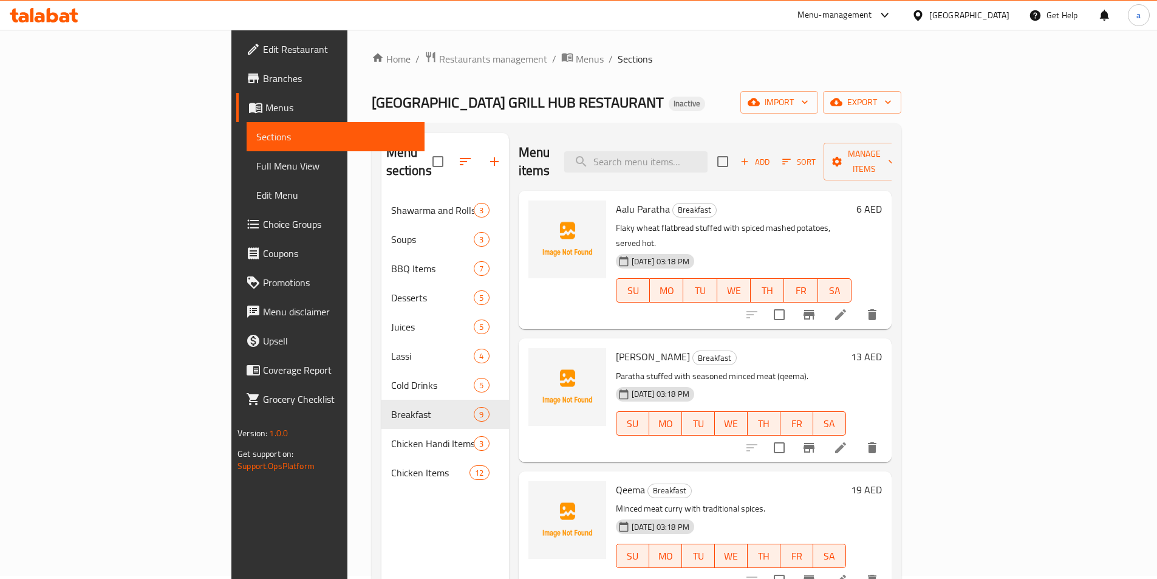
click at [857, 304] on li at bounding box center [840, 315] width 34 height 22
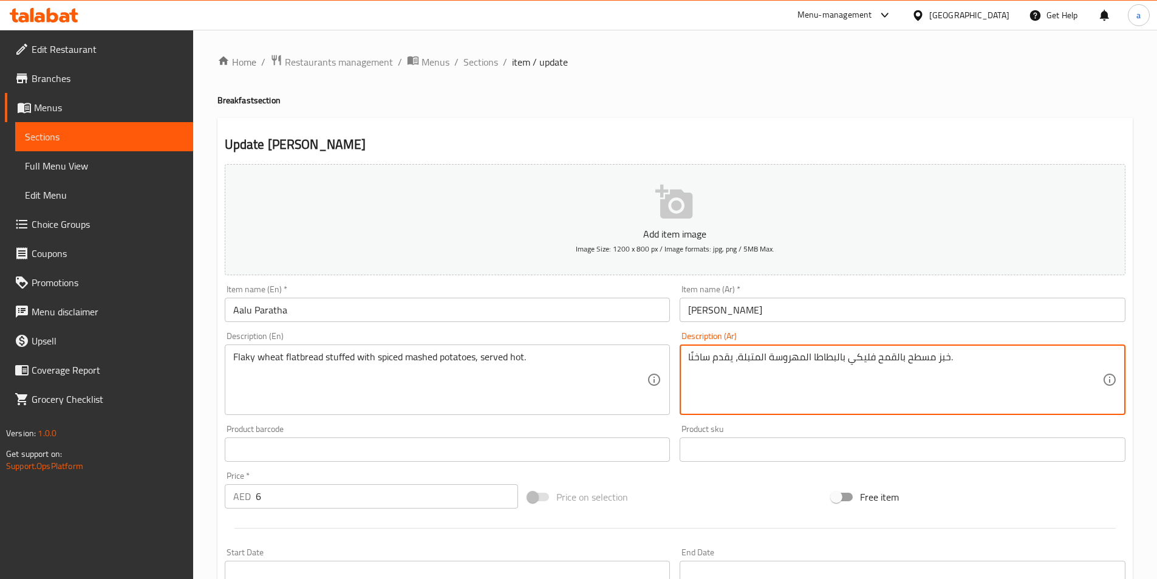
drag, startPoint x: 850, startPoint y: 358, endPoint x: 859, endPoint y: 362, distance: 9.2
click at [842, 358] on textarea "خبز مسطح بالقمح فليكي بالبطاطا المهروسة المتبلة، يقدم ساخنًا." at bounding box center [895, 380] width 414 height 58
drag, startPoint x: 842, startPoint y: 358, endPoint x: 871, endPoint y: 358, distance: 29.2
click at [871, 358] on textarea "خبز مسطح بالقمح فليكي بالبطاطا المهروسة المتبلة، يقدم ساخنًا." at bounding box center [895, 380] width 414 height 58
click at [874, 358] on textarea "خبز مسطح بالقمح بالبطاطا المهروسة المتبلة، يقدم ساخنًا." at bounding box center [895, 380] width 414 height 58
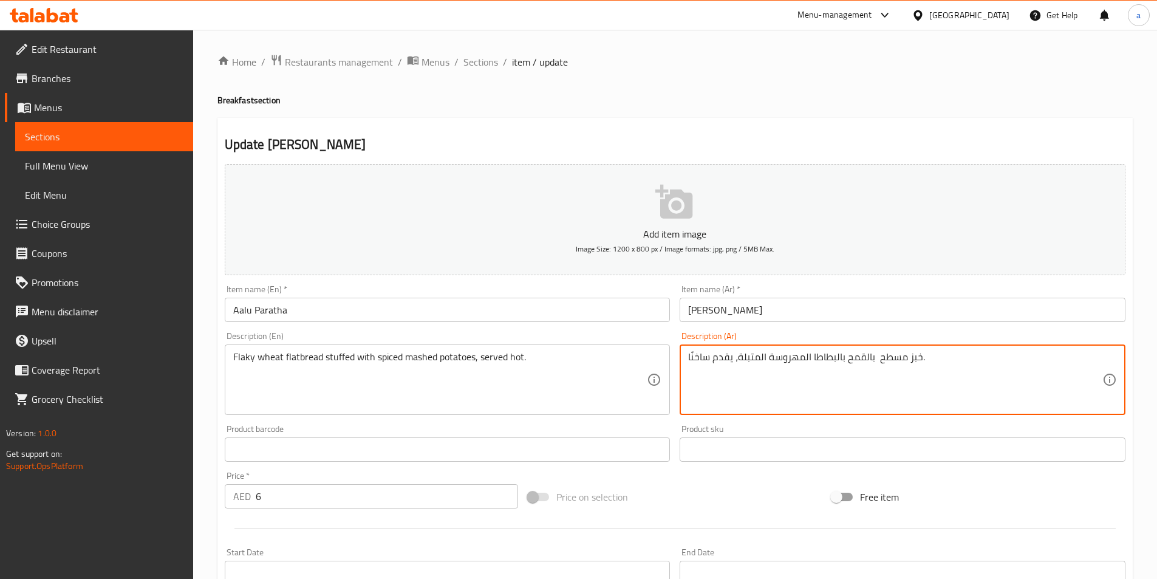
paste textarea "فليكي"
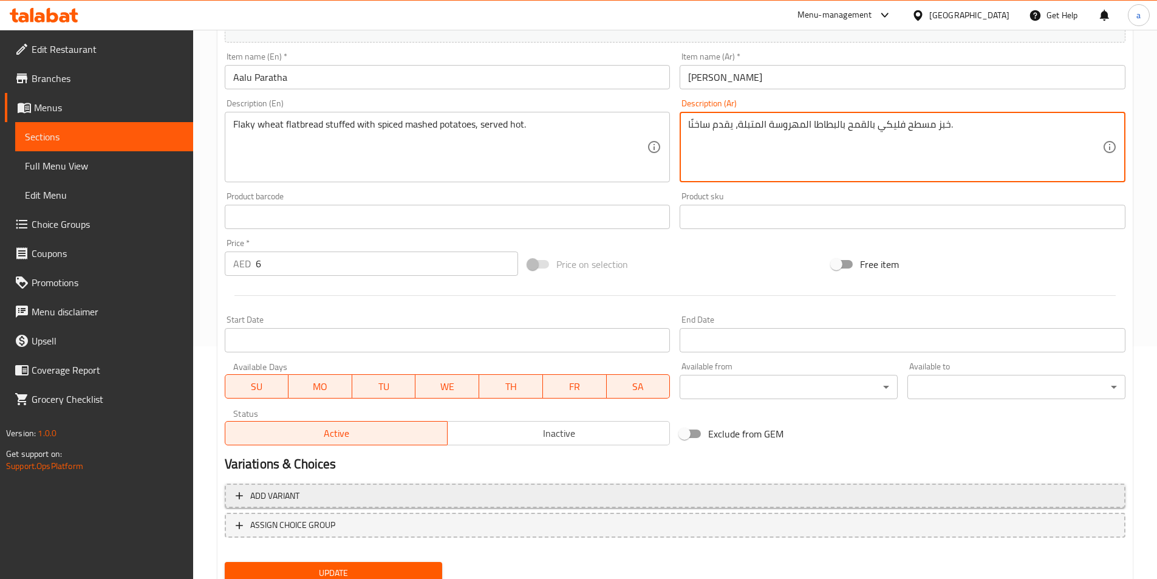
scroll to position [243, 0]
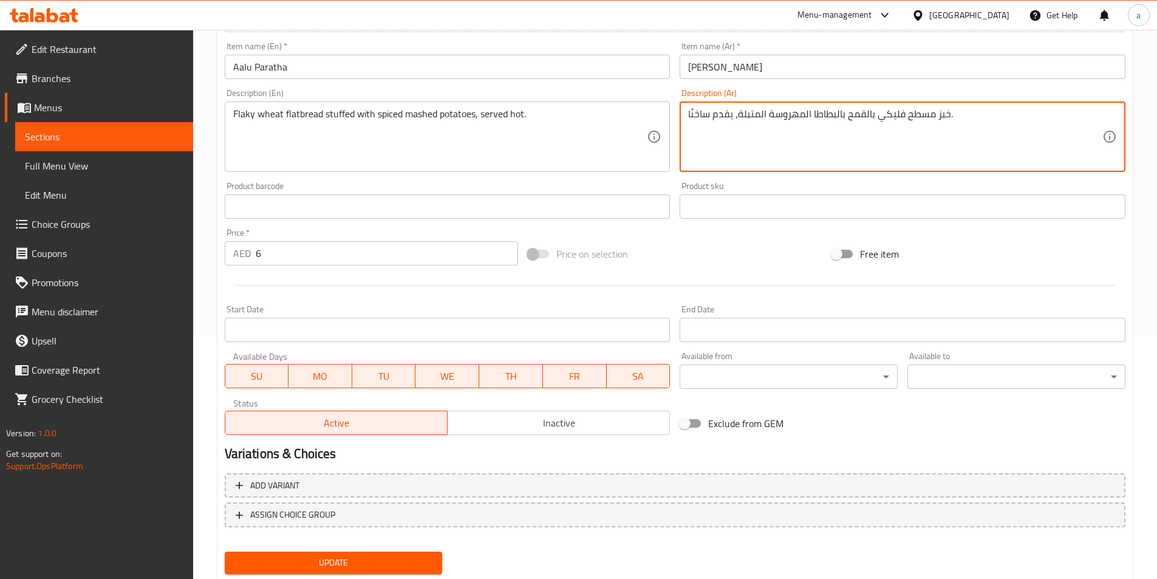
type textarea "خبز مسطح فليكي بالقمح بالبطاطا المهروسة المتبلة، يقدم ساخنًا."
click at [359, 554] on button "Update" at bounding box center [334, 562] width 218 height 22
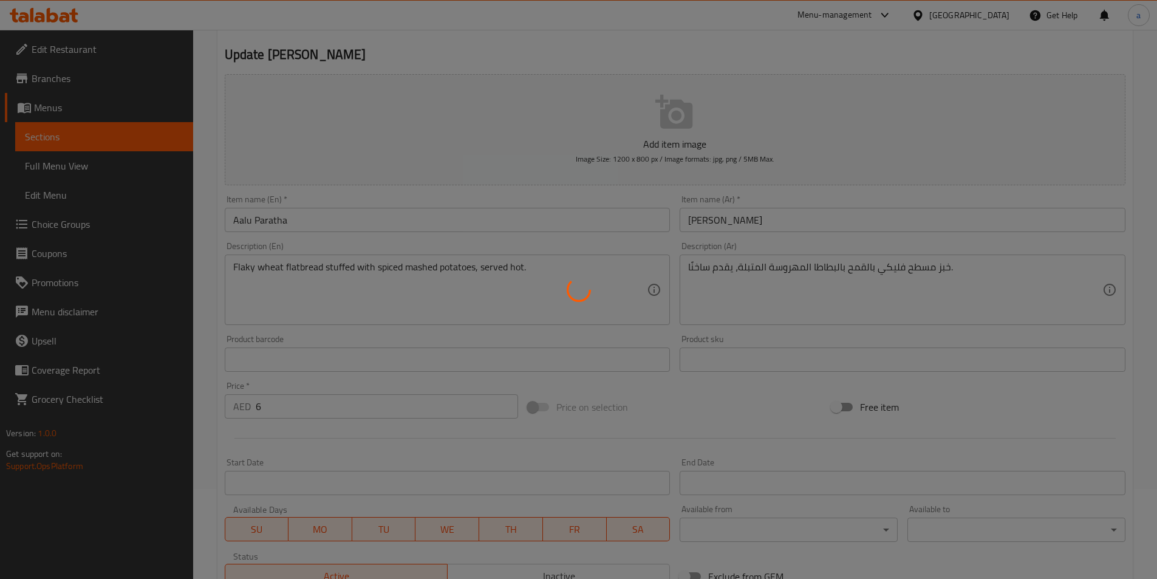
scroll to position [0, 0]
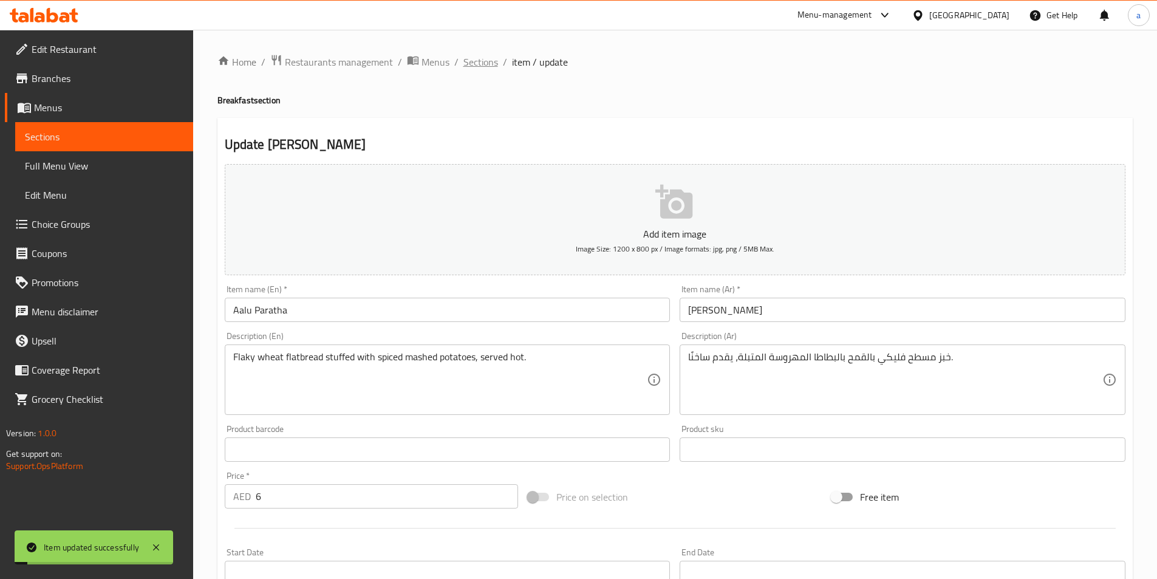
click at [471, 56] on span "Sections" at bounding box center [480, 62] width 35 height 15
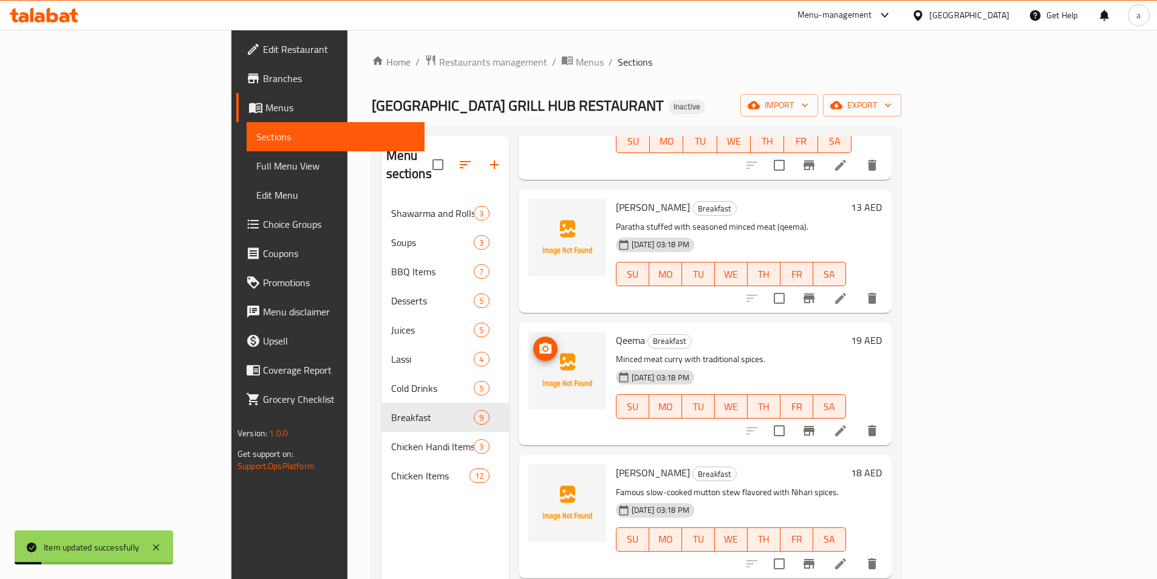
scroll to position [243, 0]
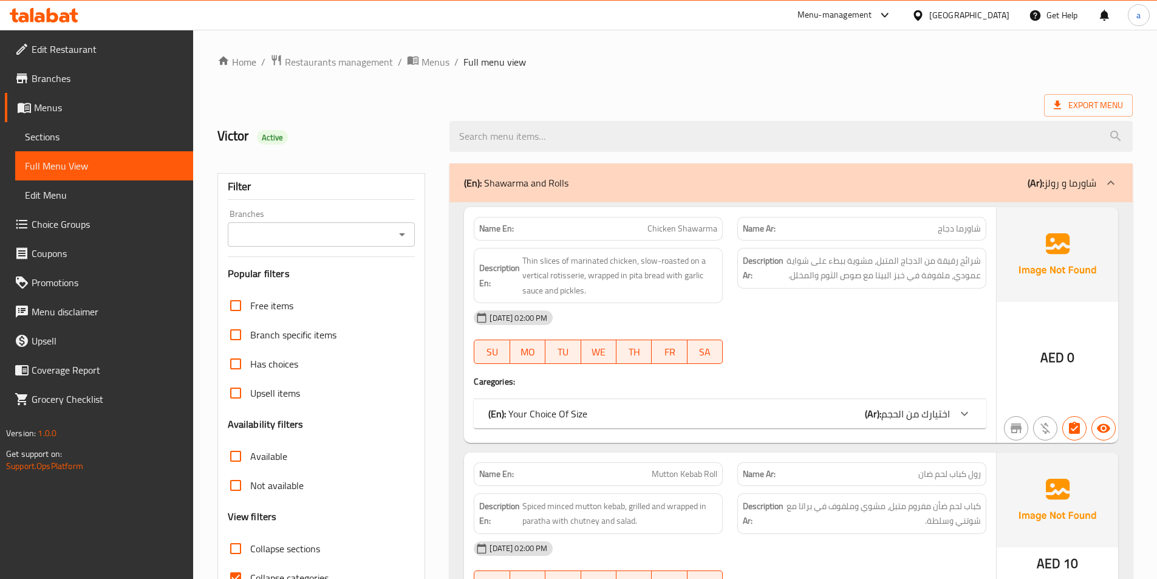
scroll to position [182, 0]
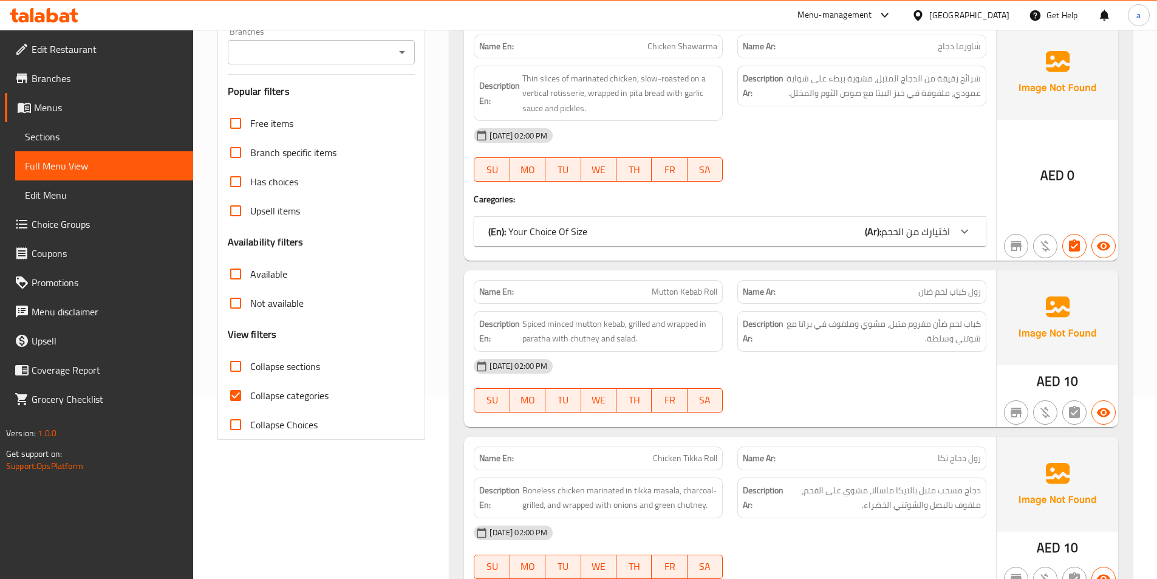
click at [267, 369] on span "Collapse sections" at bounding box center [285, 366] width 70 height 15
click at [250, 369] on input "Collapse sections" at bounding box center [235, 366] width 29 height 29
checkbox input "true"
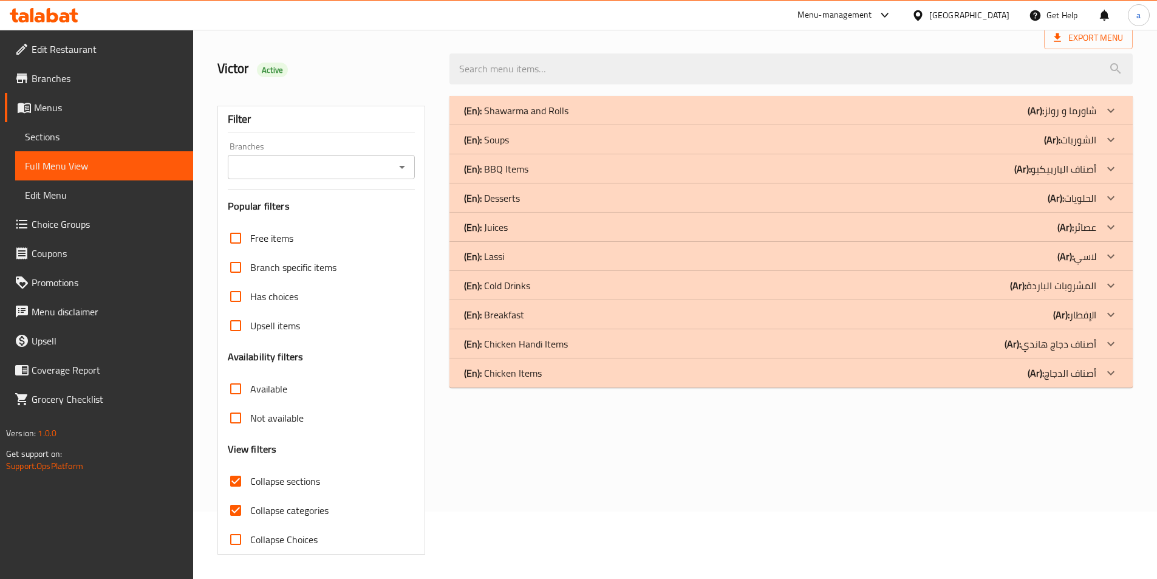
click at [274, 503] on span "Collapse categories" at bounding box center [289, 510] width 78 height 15
click at [250, 496] on input "Collapse categories" at bounding box center [235, 510] width 29 height 29
checkbox input "false"
click at [579, 367] on div "(En): Chicken Items (Ar): أصناف الدجاج" at bounding box center [780, 373] width 632 height 15
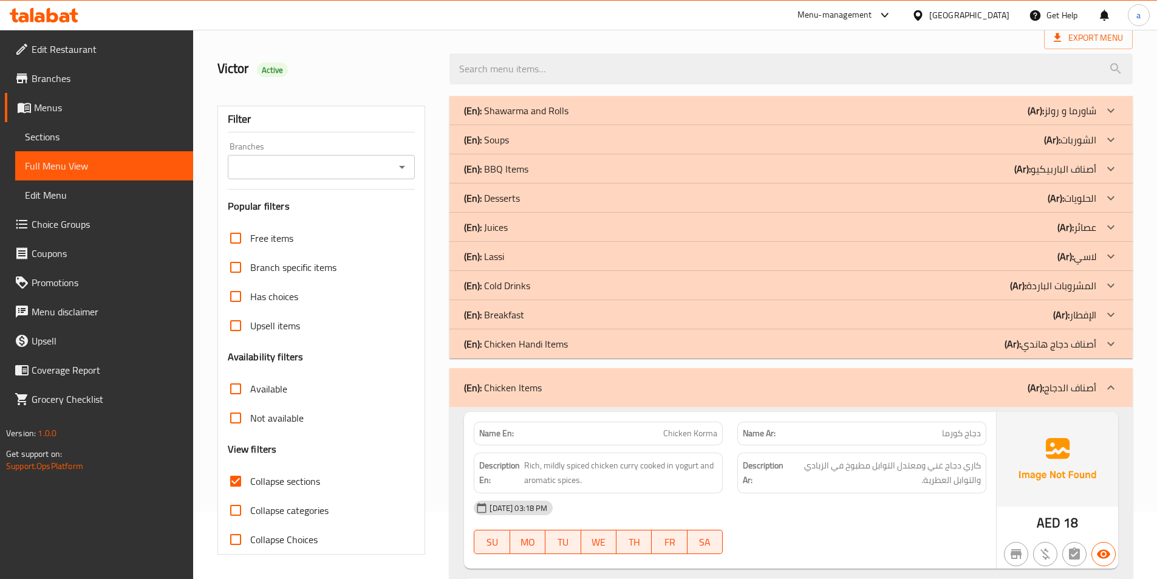
click at [575, 349] on div "(En): Chicken Handi Items (Ar): أصناف دجاج هاندي" at bounding box center [780, 343] width 632 height 15
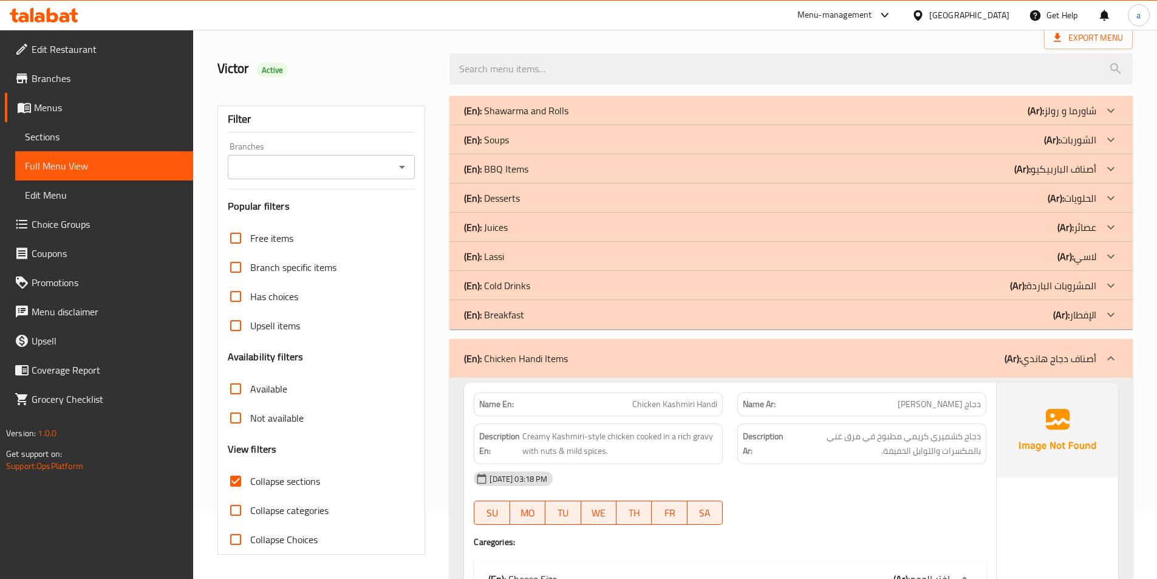
click at [567, 313] on div "(En): Breakfast (Ar): الإفطار" at bounding box center [780, 314] width 632 height 15
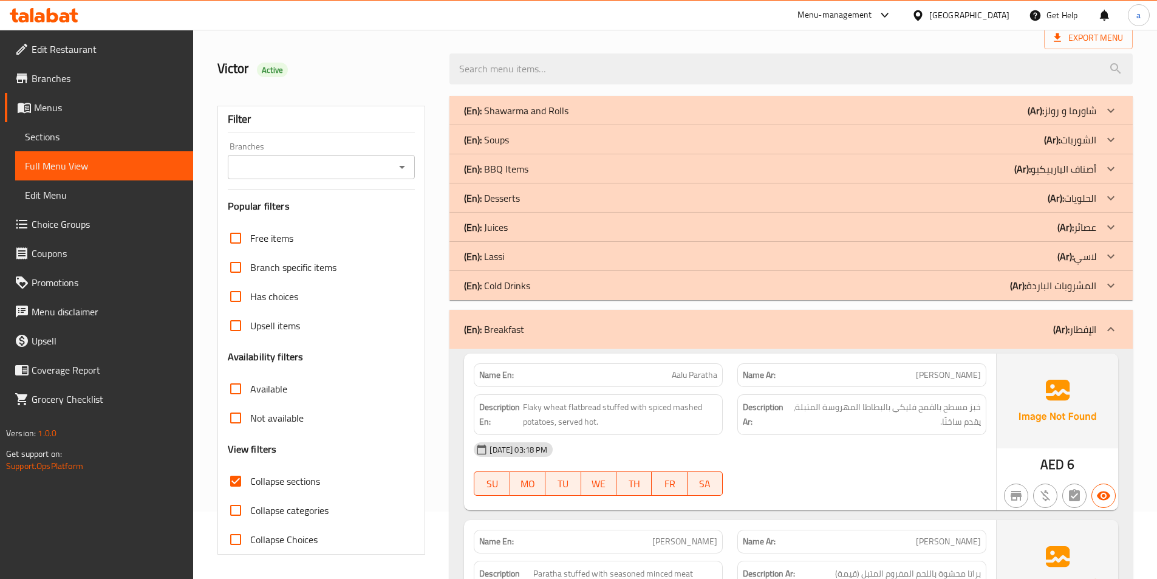
click at [568, 279] on div "(En): Cold Drinks (Ar): المشروبات الباردة" at bounding box center [780, 285] width 632 height 15
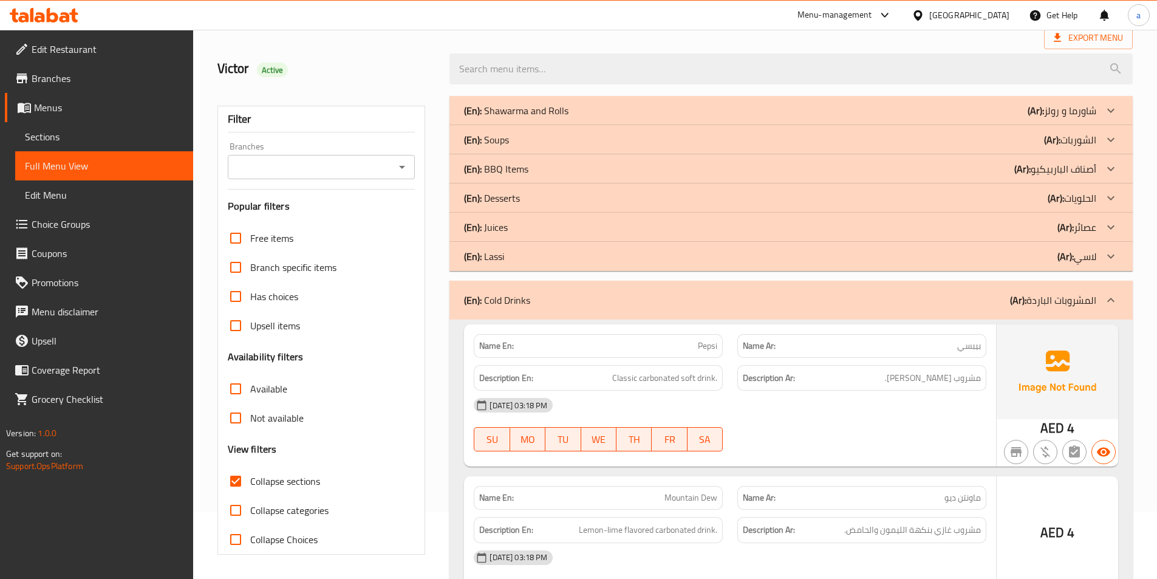
click at [562, 252] on div "(En): Lassi (Ar): لاسي" at bounding box center [780, 256] width 632 height 15
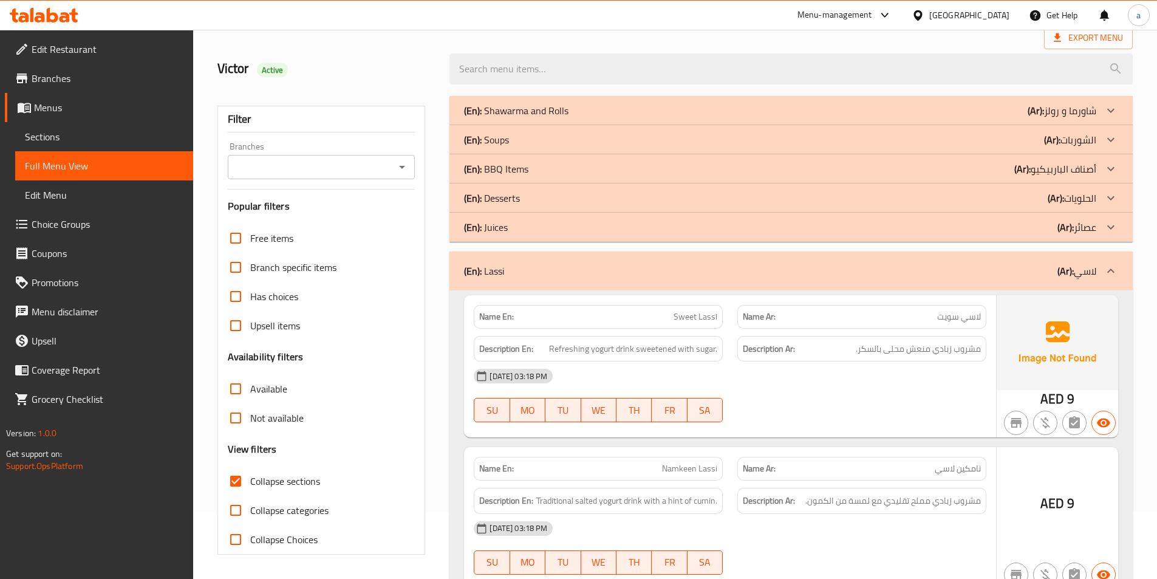
click at [557, 228] on div "(En): Juices (Ar): عصائر" at bounding box center [780, 227] width 632 height 15
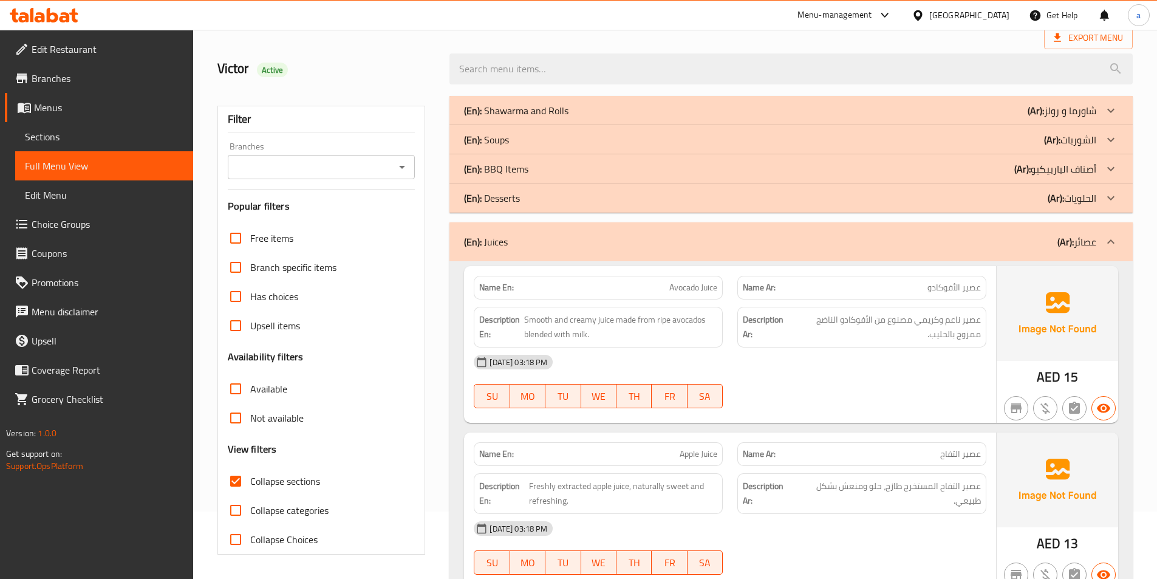
click at [538, 194] on div "(En): Desserts (Ar): الحلويات" at bounding box center [780, 198] width 632 height 15
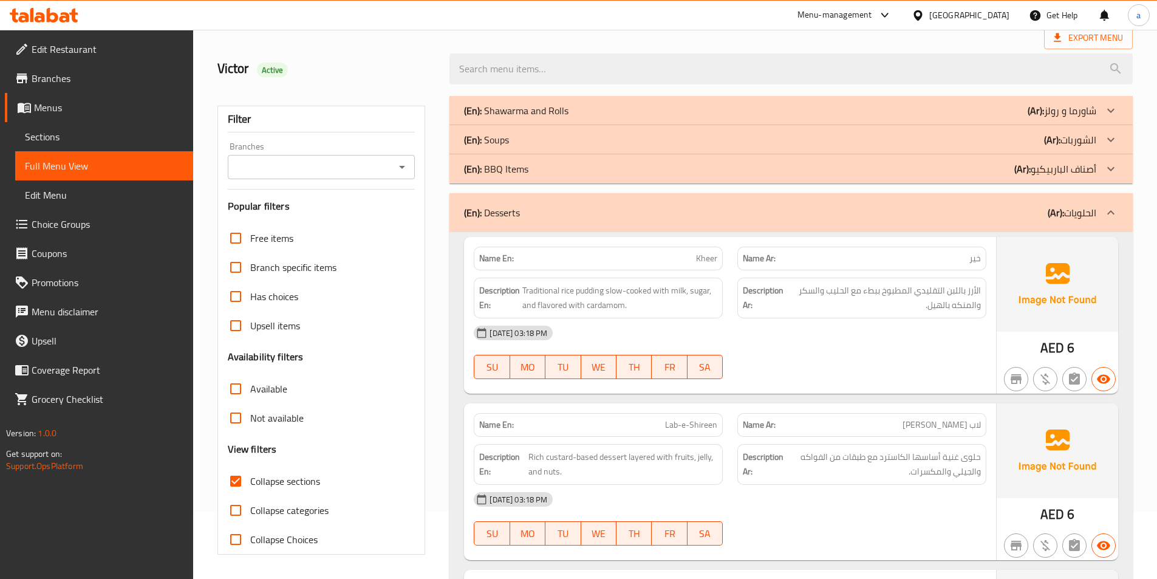
click at [516, 136] on div "(En): Soups (Ar): الشوربات" at bounding box center [780, 139] width 632 height 15
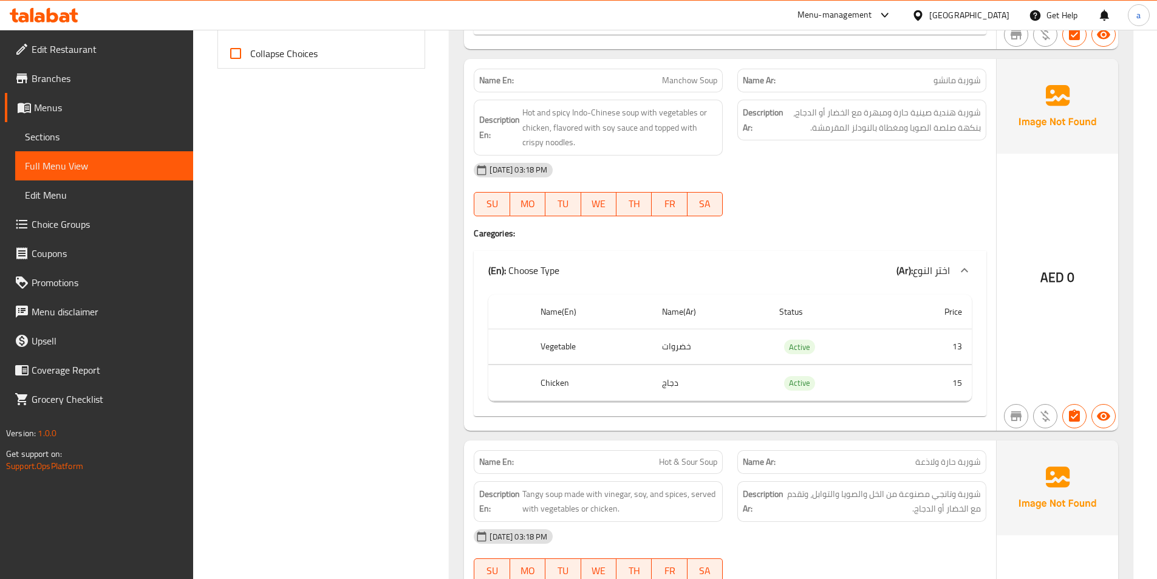
scroll to position [796, 0]
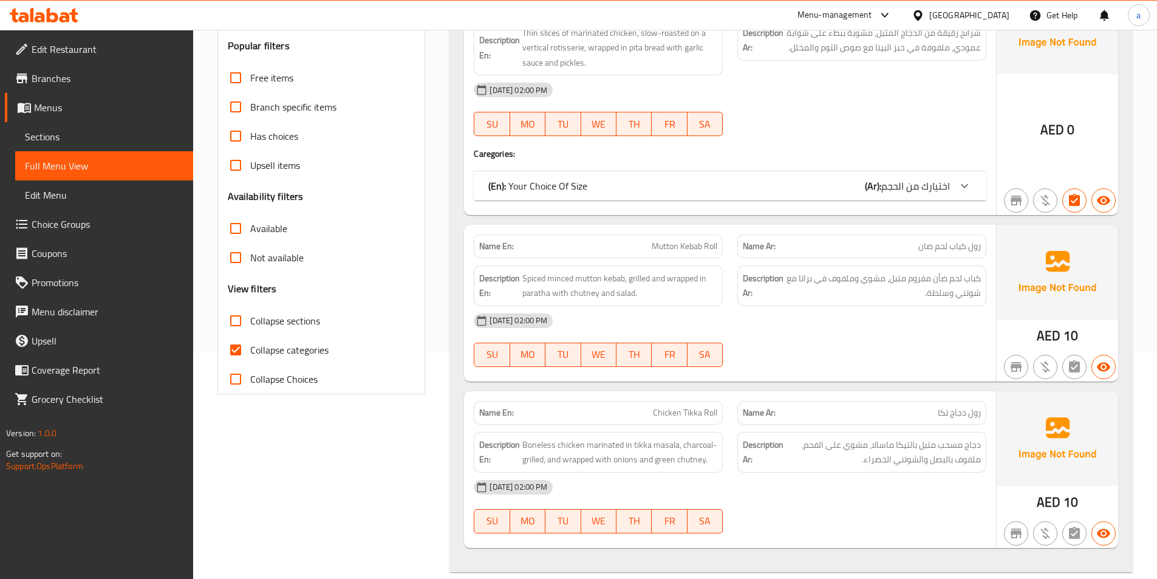
scroll to position [243, 0]
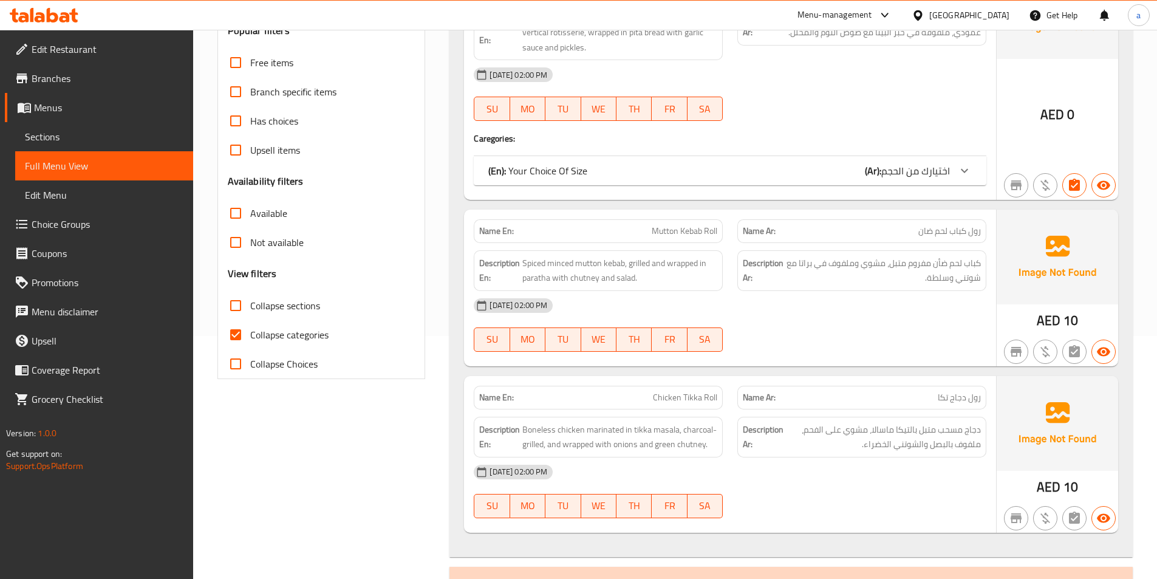
click at [284, 349] on label "Collapse categories" at bounding box center [274, 334] width 107 height 29
click at [250, 349] on input "Collapse categories" at bounding box center [235, 334] width 29 height 29
checkbox input "false"
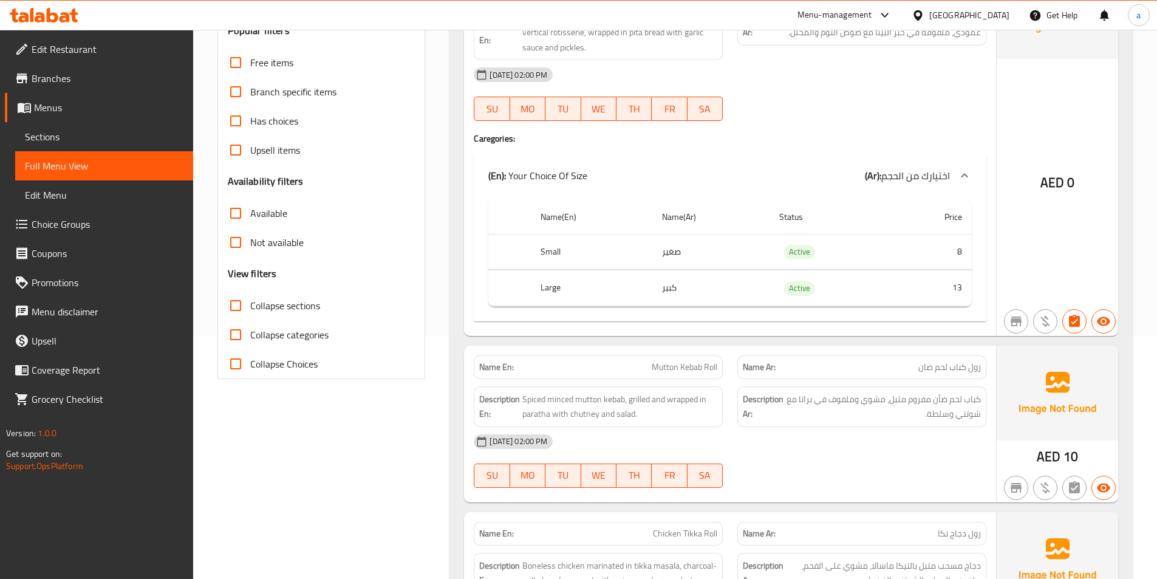
click at [278, 315] on label "Collapse sections" at bounding box center [270, 305] width 99 height 29
click at [250, 315] on input "Collapse sections" at bounding box center [235, 305] width 29 height 29
checkbox input "true"
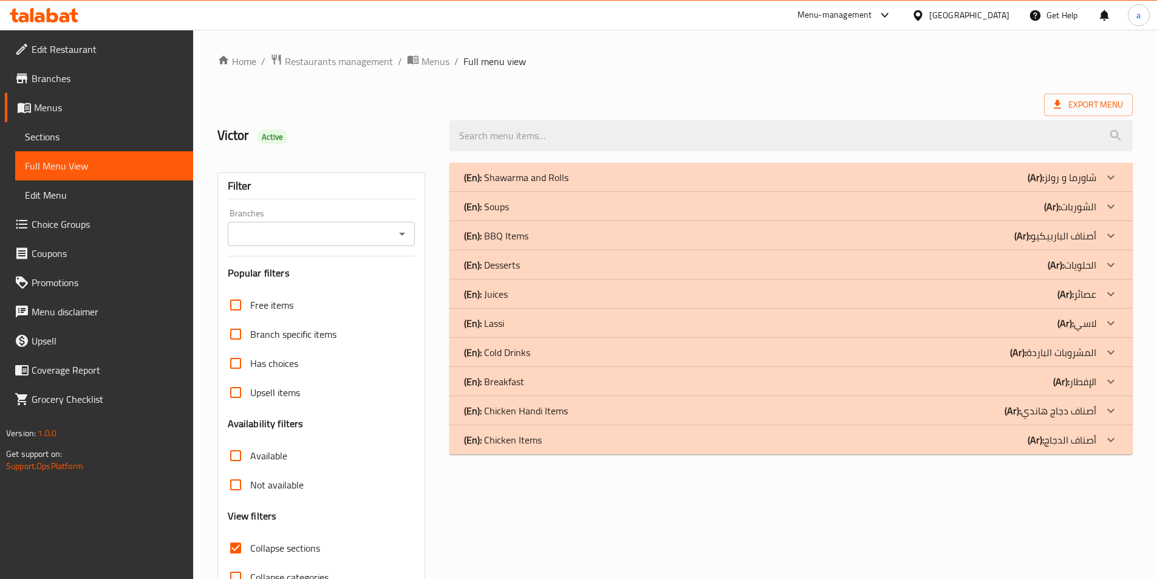
scroll to position [0, 0]
click at [539, 445] on p "(En): Chicken Items" at bounding box center [503, 440] width 78 height 15
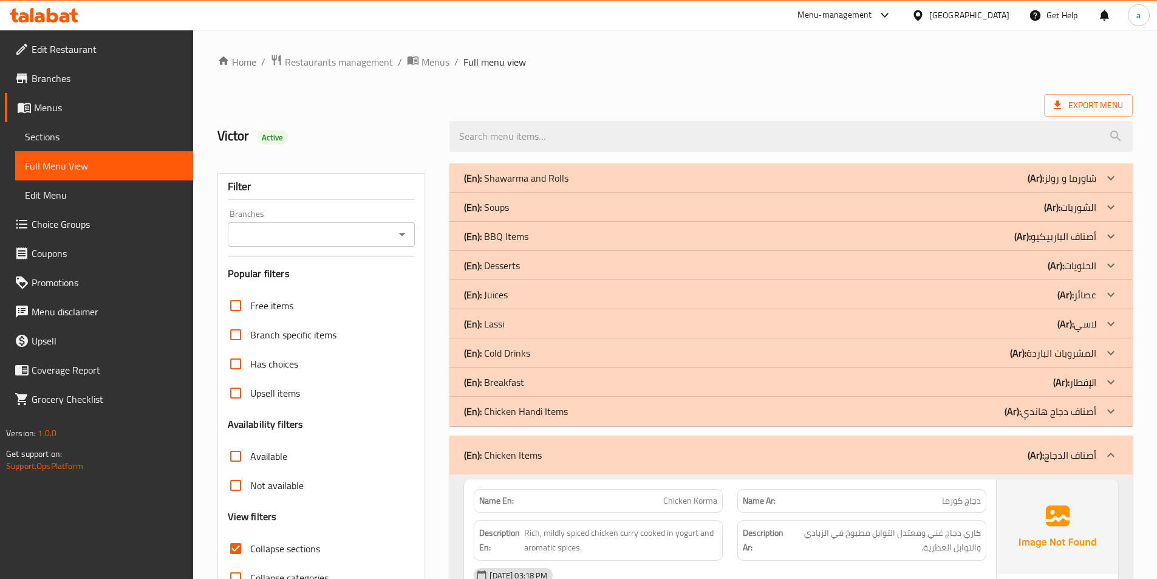
click at [534, 415] on p "(En): Chicken Handi Items" at bounding box center [516, 411] width 104 height 15
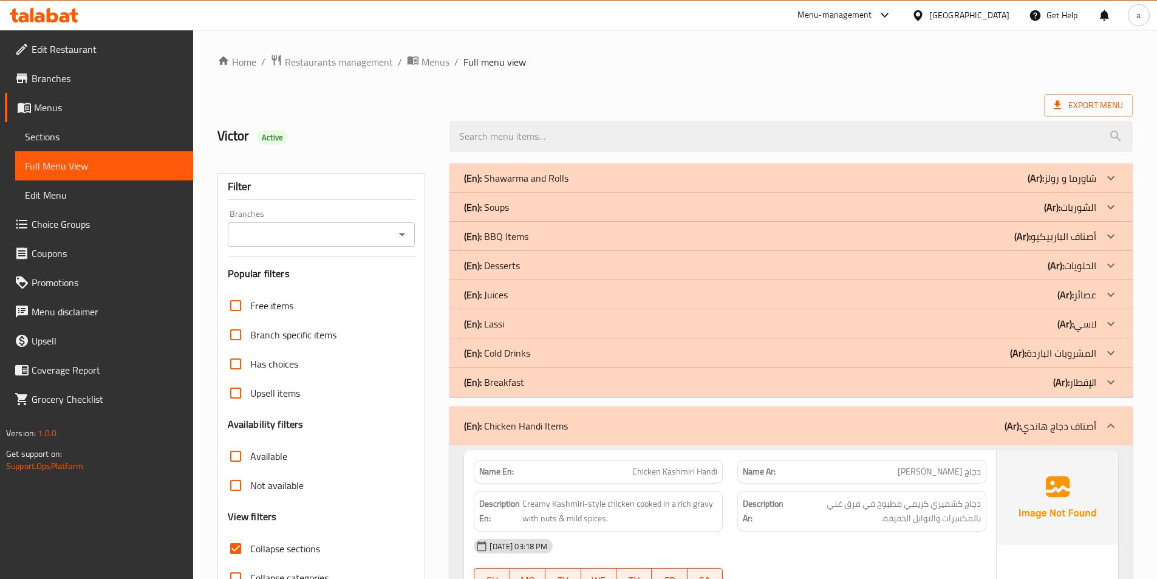
click at [532, 380] on div "(En): Breakfast (Ar): الإفطار" at bounding box center [780, 382] width 632 height 15
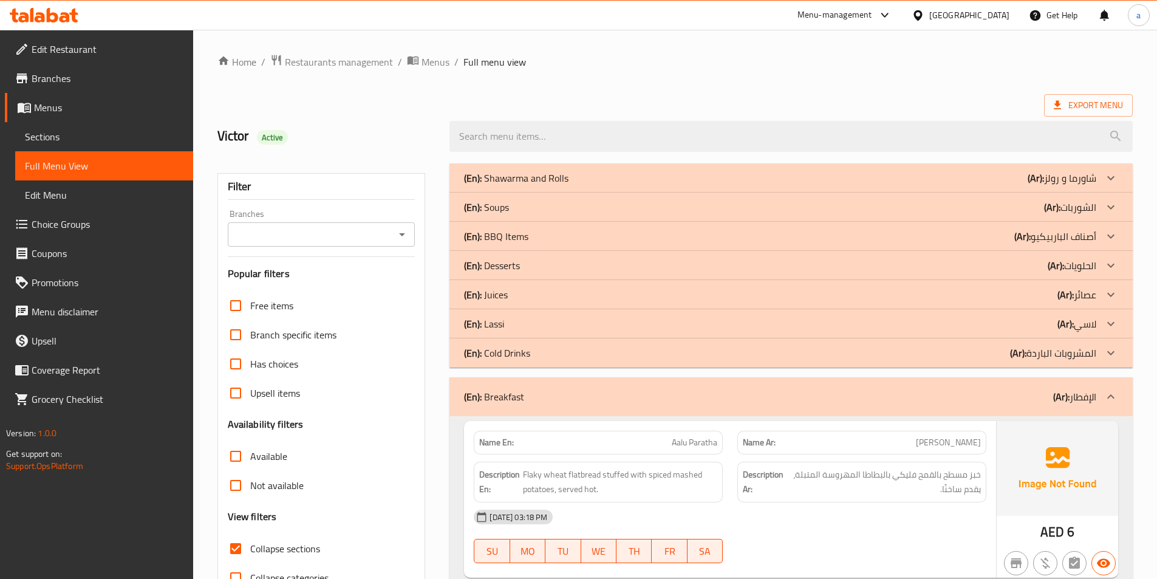
click at [534, 313] on div "(En): Lassi (Ar): لاسي" at bounding box center [790, 323] width 683 height 29
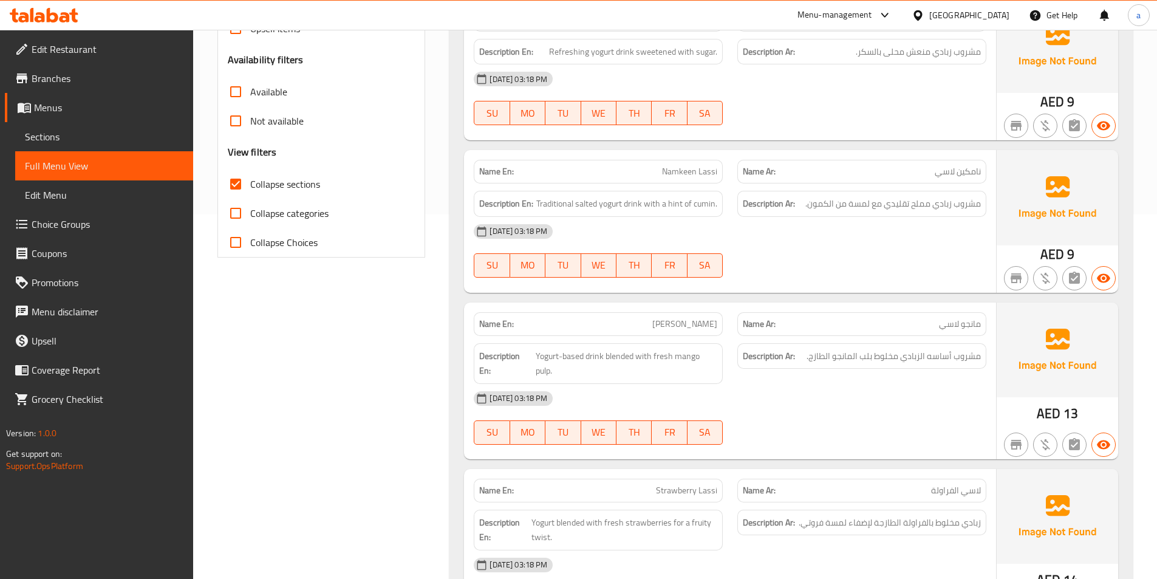
scroll to position [668, 0]
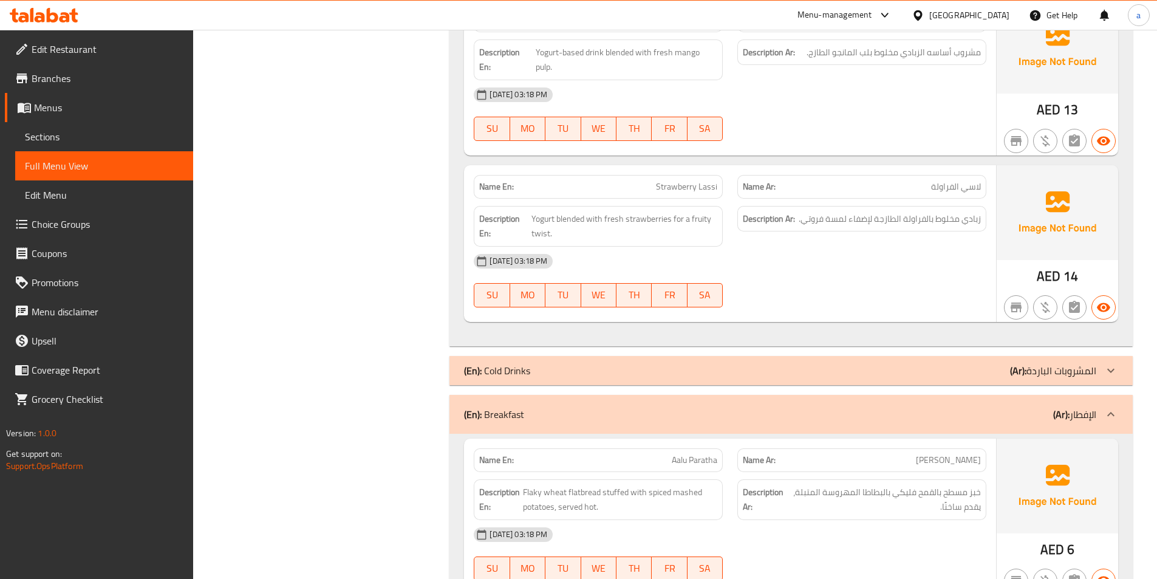
click at [530, 364] on p "(En): Cold Drinks" at bounding box center [497, 370] width 66 height 15
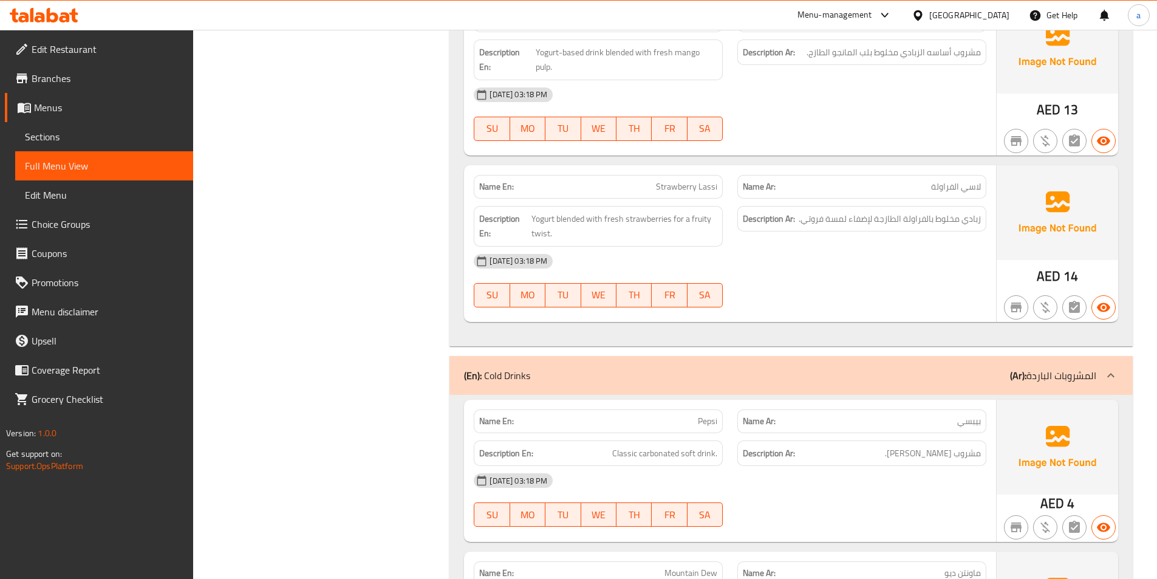
scroll to position [61, 0]
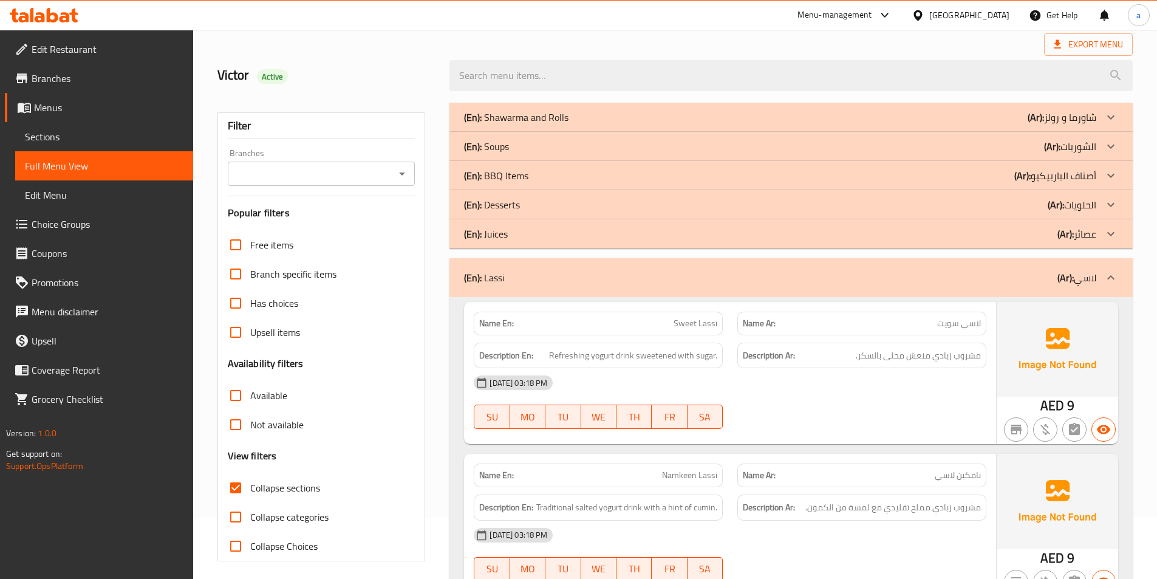
click at [550, 233] on div "(En): Juices (Ar): عصائر" at bounding box center [780, 234] width 632 height 15
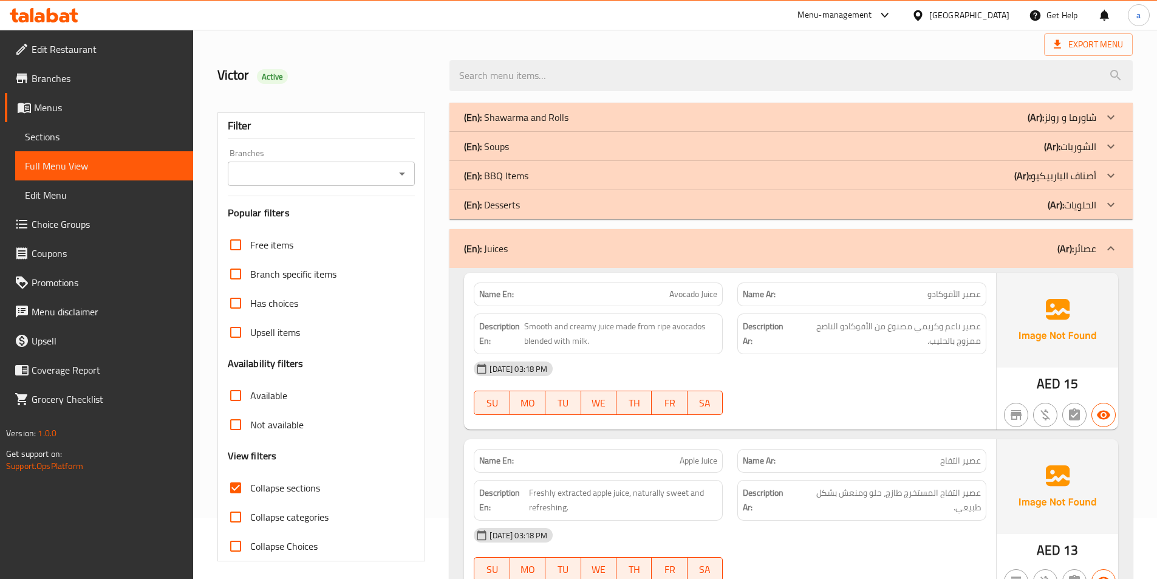
click at [554, 213] on div "(En): Desserts (Ar): الحلويات" at bounding box center [790, 204] width 683 height 29
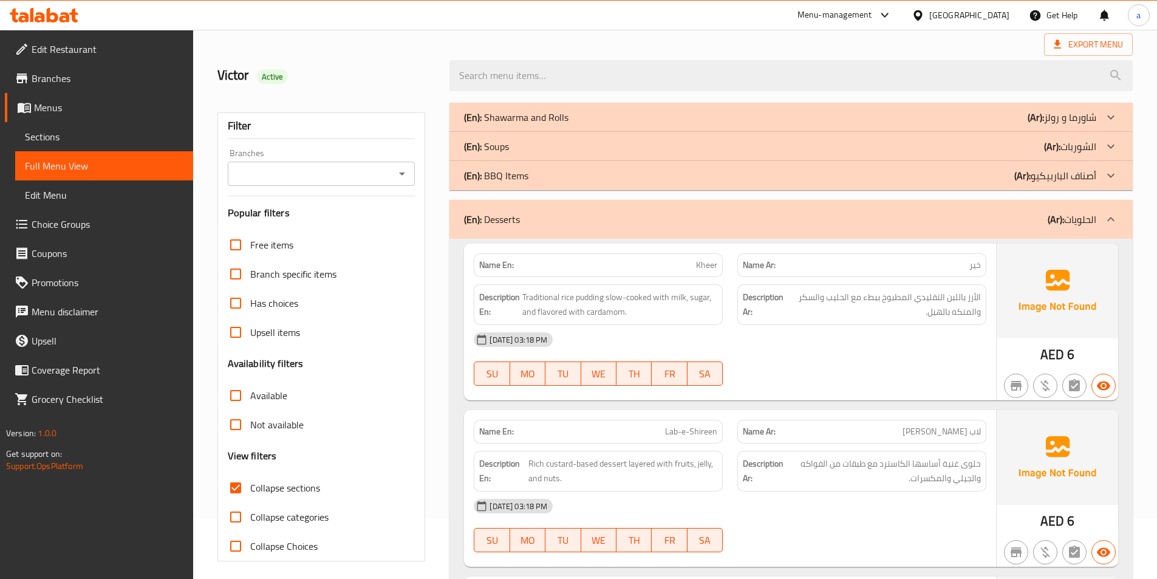
click at [522, 137] on div "(En): Soups (Ar): الشوربات" at bounding box center [790, 146] width 683 height 29
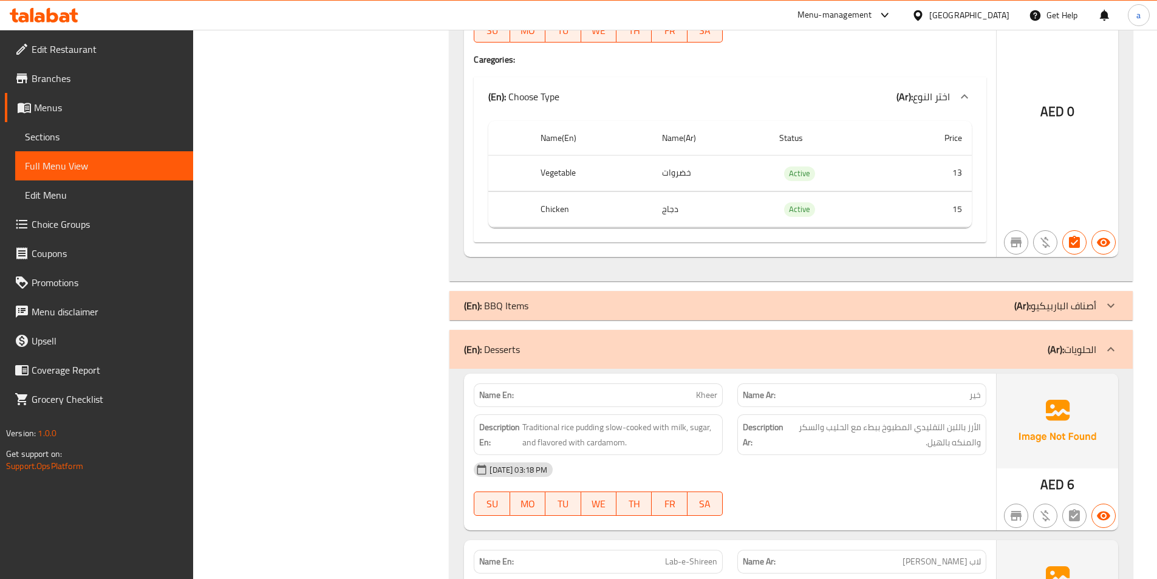
scroll to position [1336, 0]
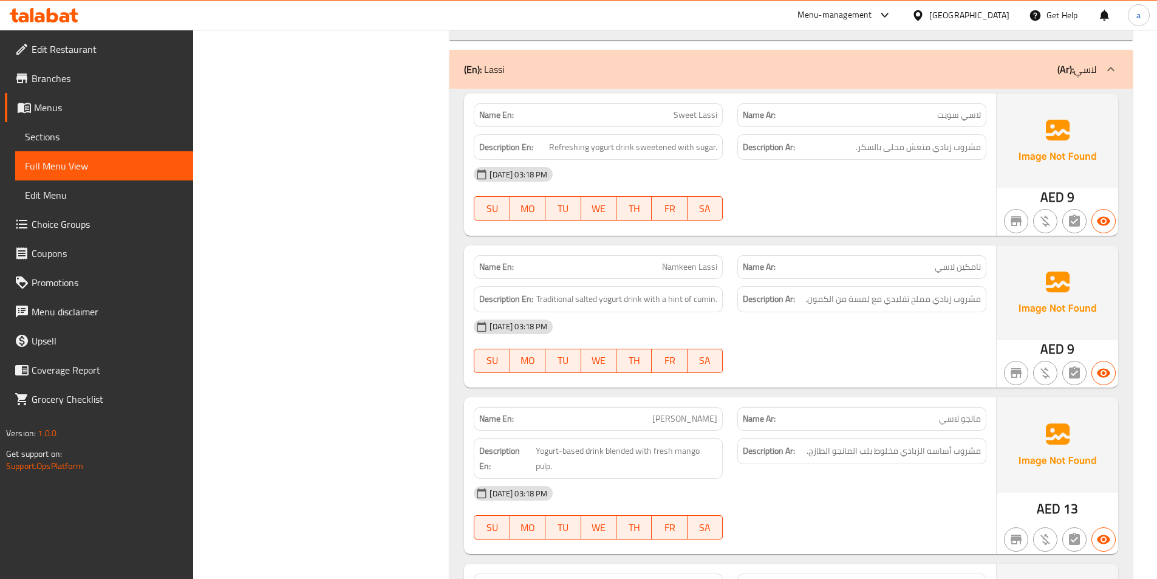
scroll to position [3150, 0]
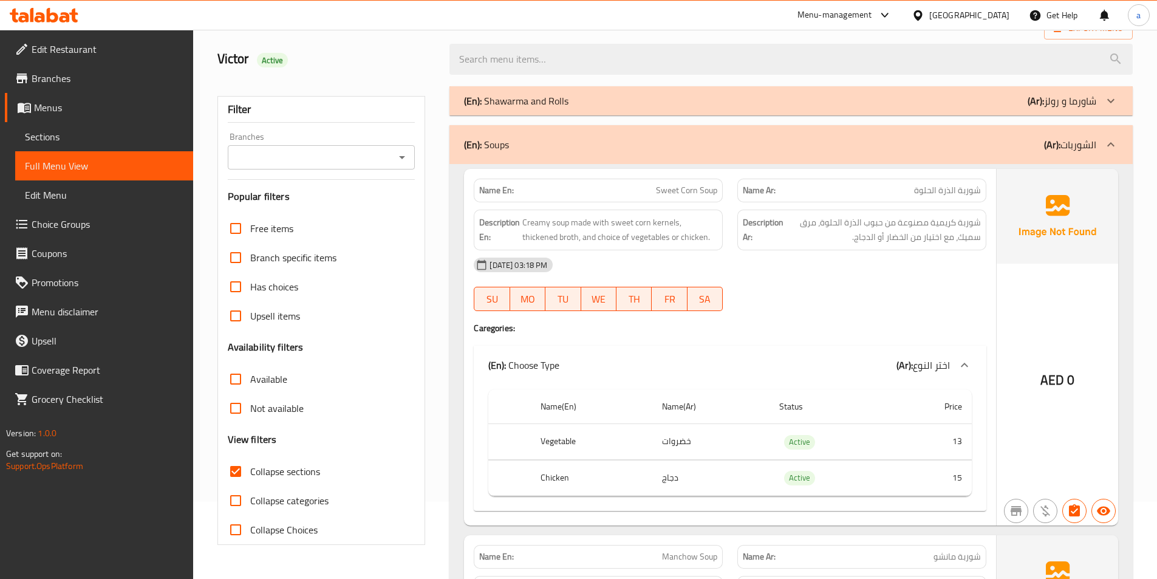
scroll to position [0, 0]
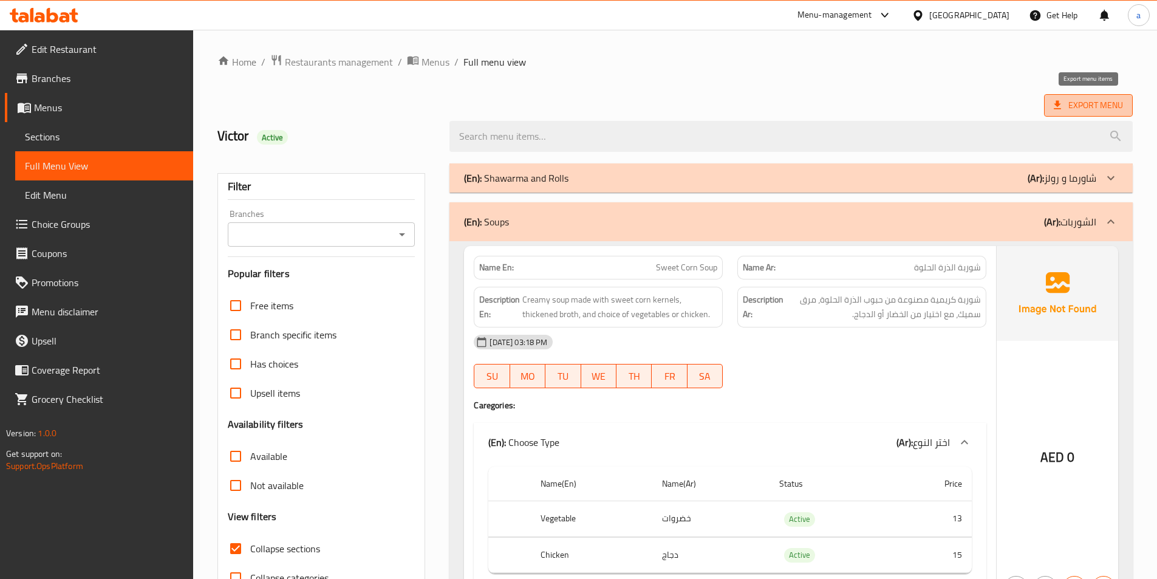
click at [1089, 100] on span "Export Menu" at bounding box center [1088, 105] width 69 height 15
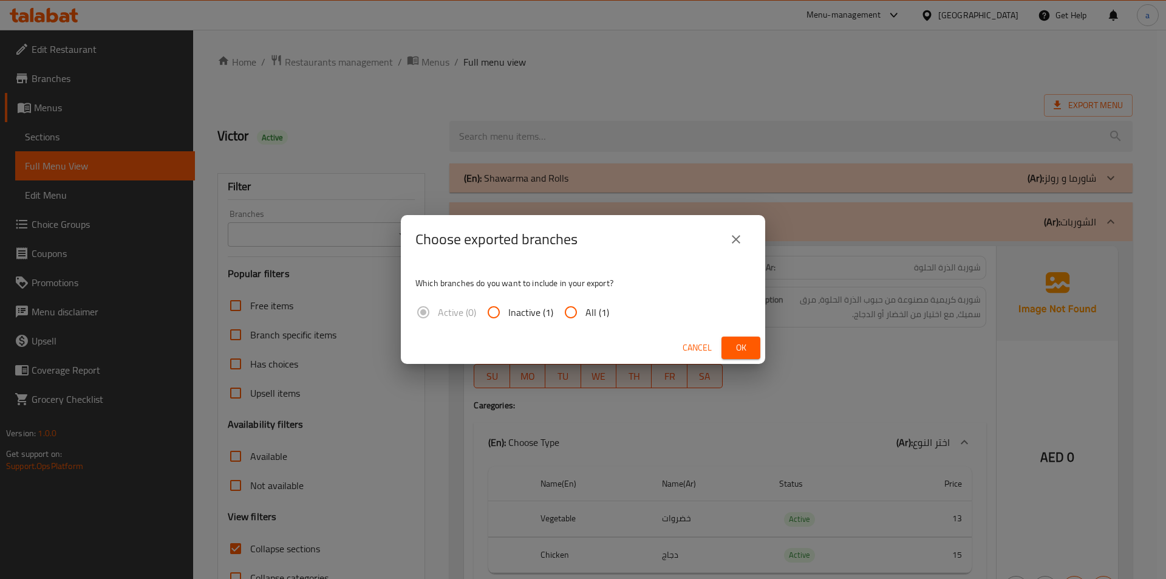
click at [582, 316] on input "All (1)" at bounding box center [570, 312] width 29 height 29
radio input "true"
click at [738, 352] on span "Ok" at bounding box center [740, 347] width 19 height 15
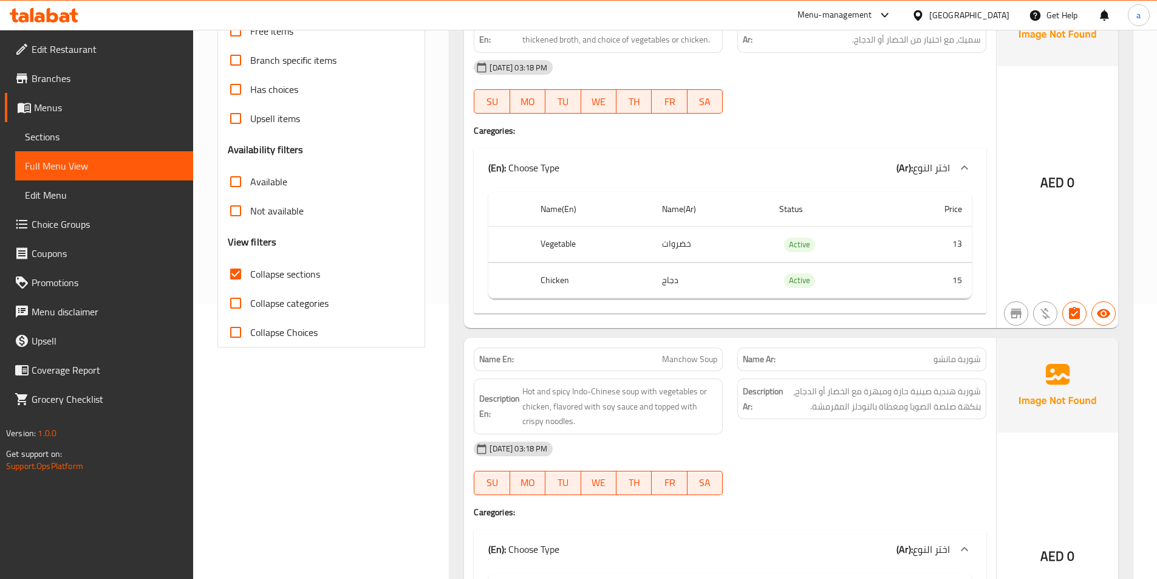
scroll to position [364, 0]
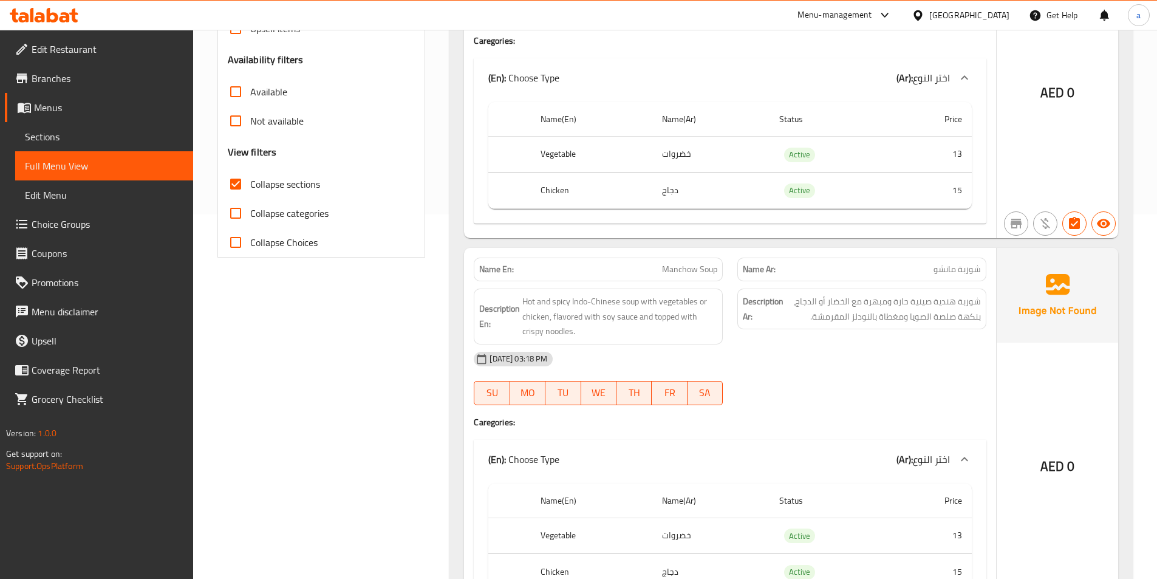
click at [50, 19] on icon at bounding box center [44, 15] width 69 height 15
